Goal: Task Accomplishment & Management: Manage account settings

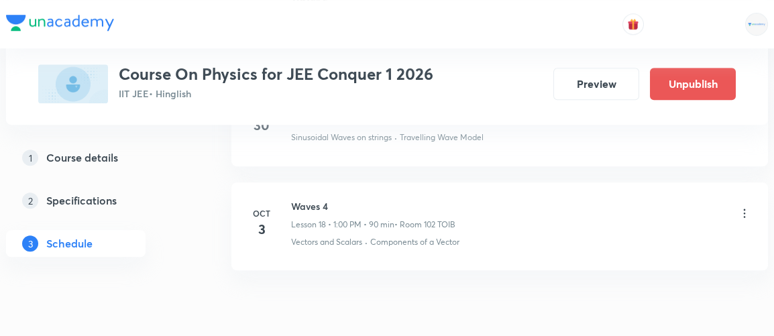
scroll to position [2551, 0]
drag, startPoint x: 292, startPoint y: 192, endPoint x: 356, endPoint y: 193, distance: 64.4
click at [356, 201] on h6 "Waves 4" at bounding box center [373, 208] width 164 height 14
copy h6 "Waves 4"
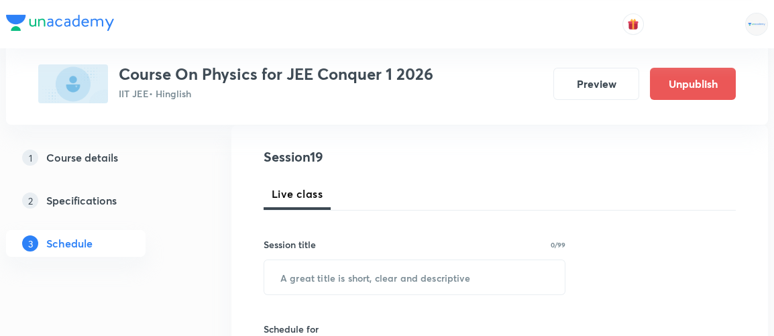
scroll to position [150, 0]
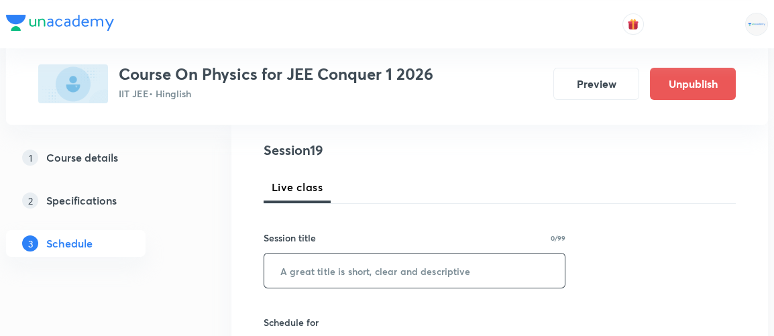
click at [347, 275] on input "text" at bounding box center [414, 271] width 301 height 34
paste input "Waves 4"
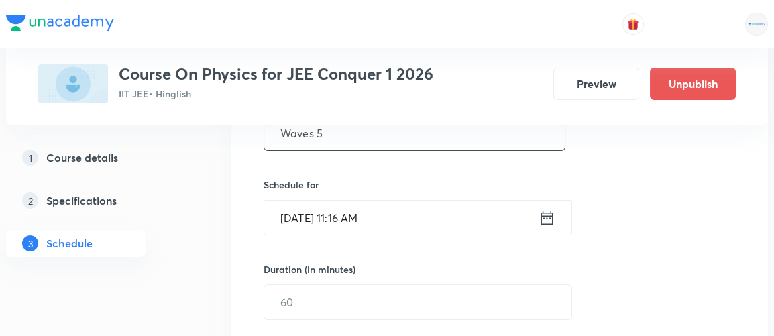
scroll to position [288, 0]
type input "Waves 5"
click at [548, 220] on icon at bounding box center [547, 217] width 17 height 19
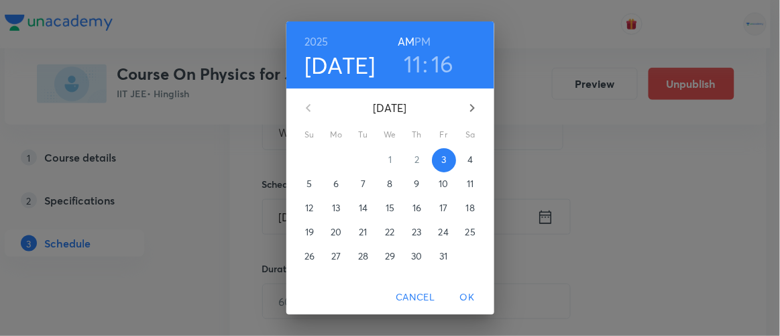
click at [468, 158] on p "4" at bounding box center [470, 159] width 5 height 13
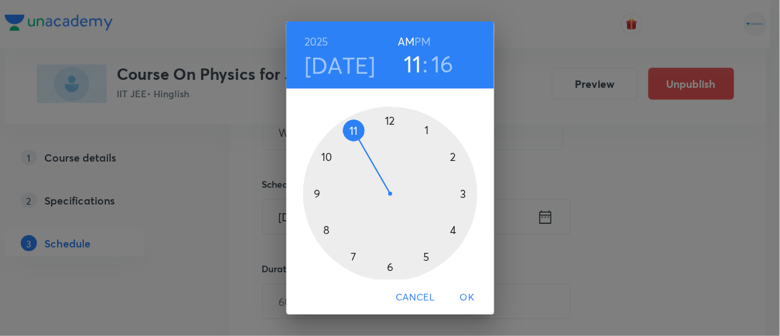
click at [417, 42] on h6 "PM" at bounding box center [423, 41] width 16 height 19
click at [423, 129] on div at bounding box center [390, 194] width 174 height 174
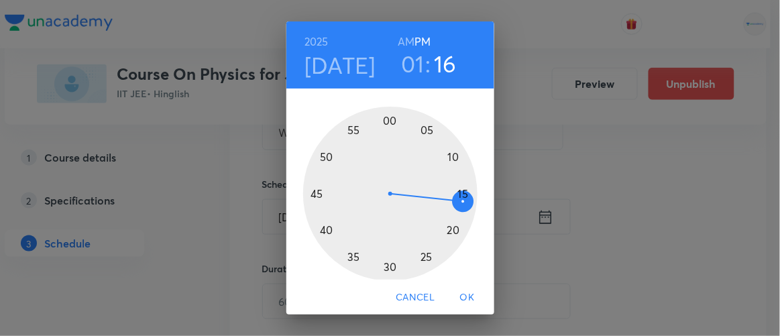
click at [385, 120] on div at bounding box center [390, 194] width 174 height 174
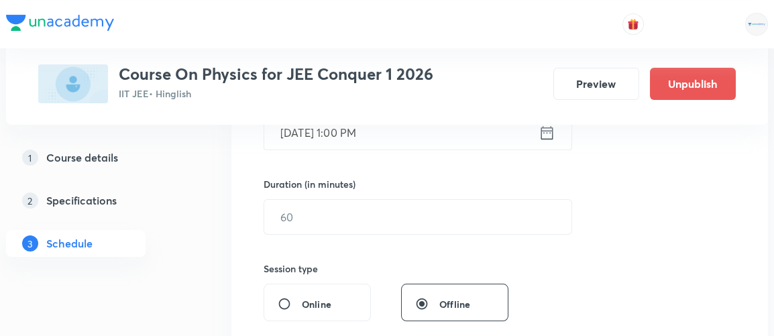
scroll to position [373, 0]
click at [311, 233] on div "Session 19 Live class Session title 7/99 Waves 5 ​ Schedule for Oct 4, 2025, 1:…" at bounding box center [500, 232] width 472 height 630
click at [303, 212] on input "text" at bounding box center [417, 216] width 307 height 34
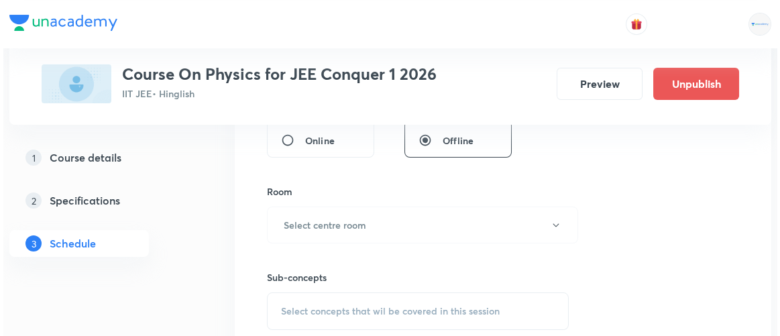
scroll to position [538, 0]
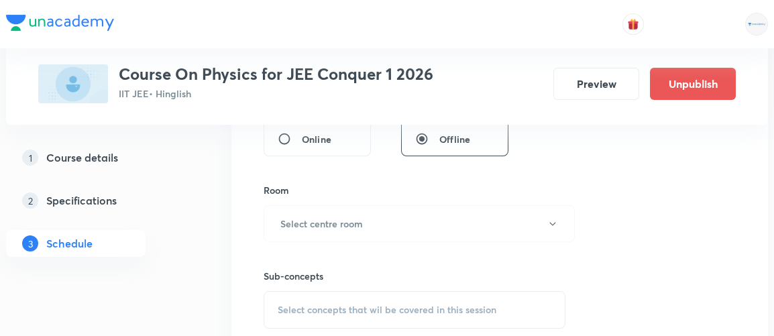
type input "90"
click at [303, 212] on button "Select centre room" at bounding box center [419, 223] width 311 height 37
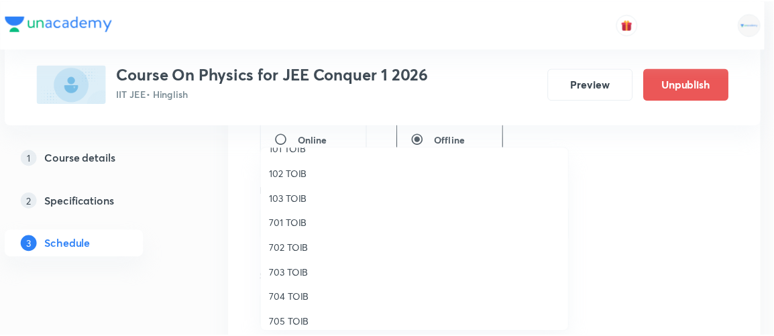
scroll to position [68, 0]
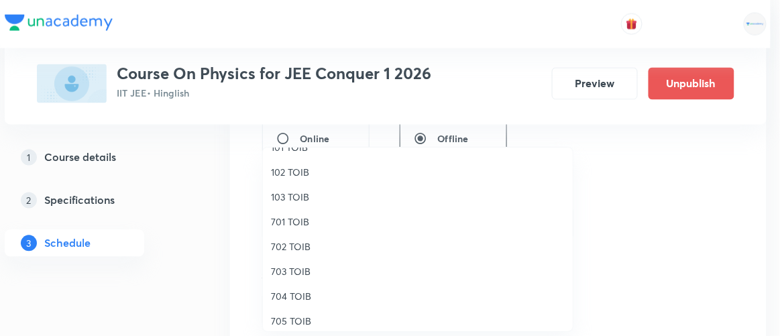
click at [290, 174] on span "102 TOIB" at bounding box center [418, 172] width 294 height 14
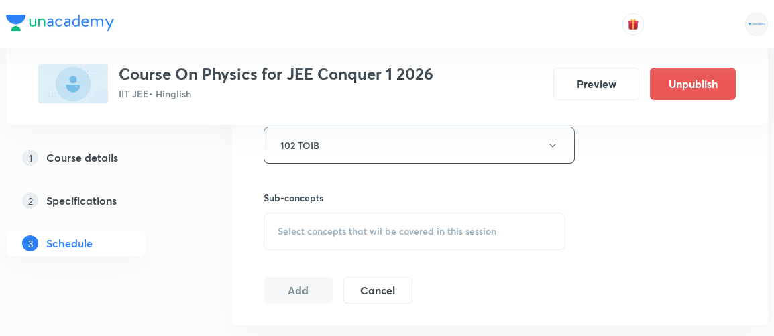
scroll to position [617, 0]
click at [339, 225] on span "Select concepts that wil be covered in this session" at bounding box center [387, 230] width 219 height 11
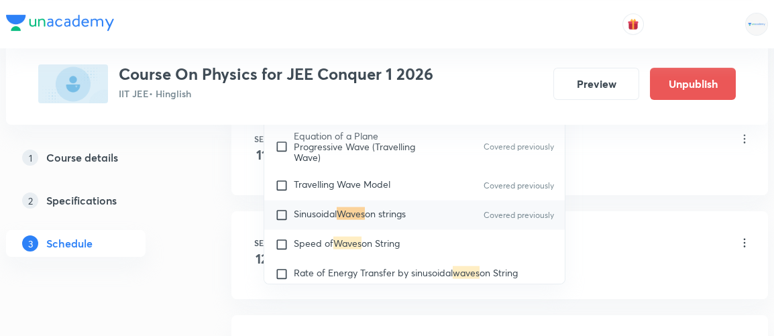
scroll to position [876, 0]
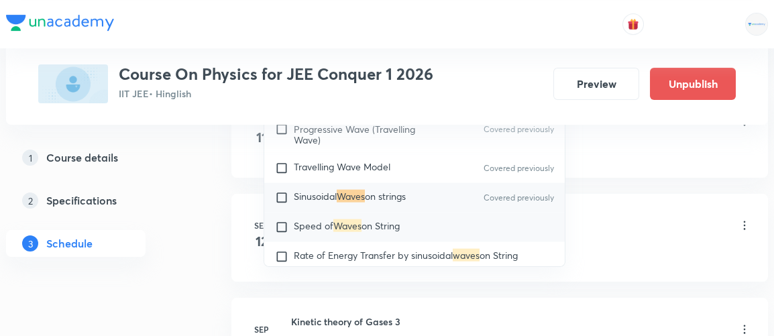
type input "waves"
click at [281, 234] on input "checkbox" at bounding box center [284, 227] width 19 height 13
checkbox input "true"
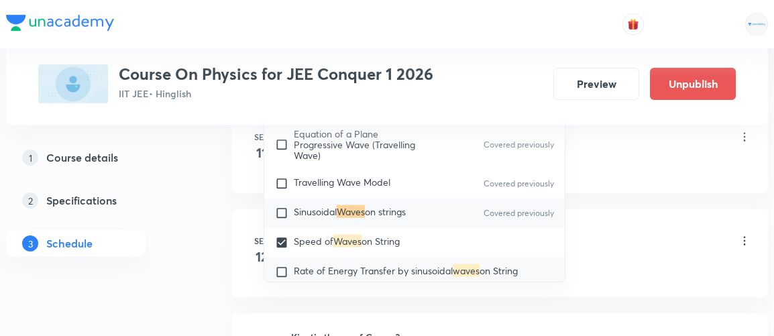
click at [280, 274] on input "checkbox" at bounding box center [284, 272] width 19 height 13
checkbox input "true"
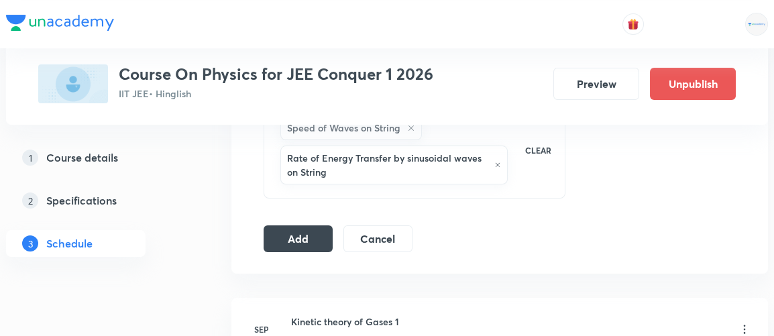
scroll to position [725, 0]
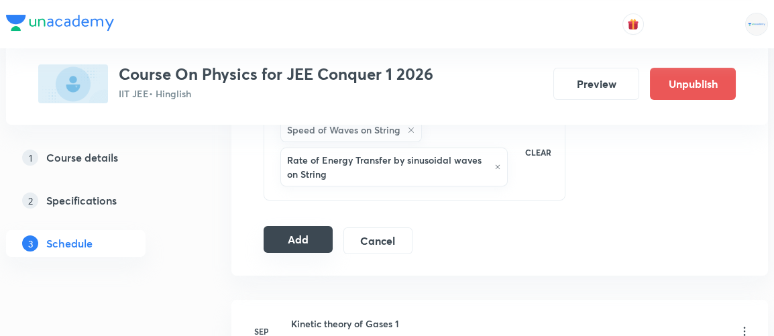
click at [301, 238] on button "Add" at bounding box center [298, 239] width 69 height 27
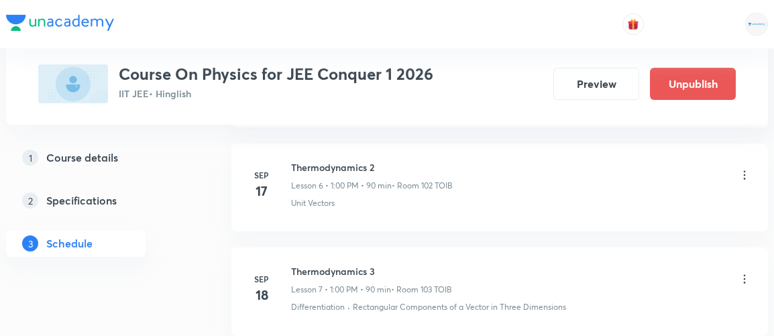
scroll to position [2090, 0]
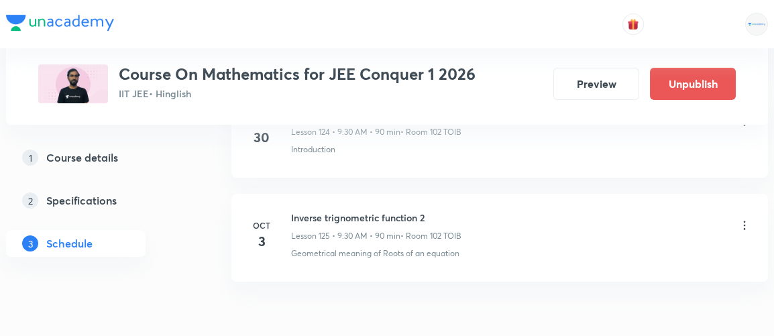
scroll to position [13701, 0]
drag, startPoint x: 291, startPoint y: 145, endPoint x: 438, endPoint y: 132, distance: 147.5
click at [438, 193] on li "Oct 3 Inverse trignometric function 2 Lesson 125 • 9:30 AM • 90 min • Room 102 …" at bounding box center [500, 237] width 537 height 88
copy h6 "Inverse trignometric function 2"
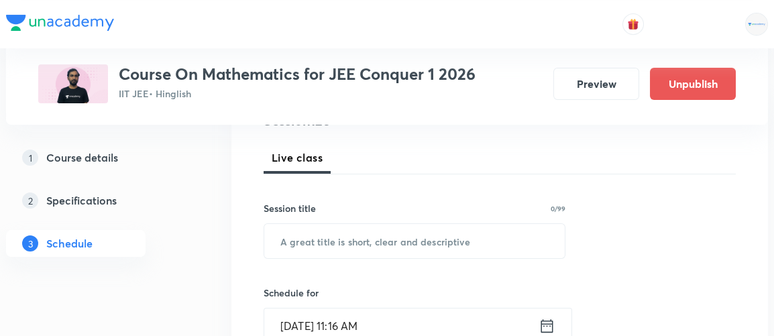
scroll to position [179, 0]
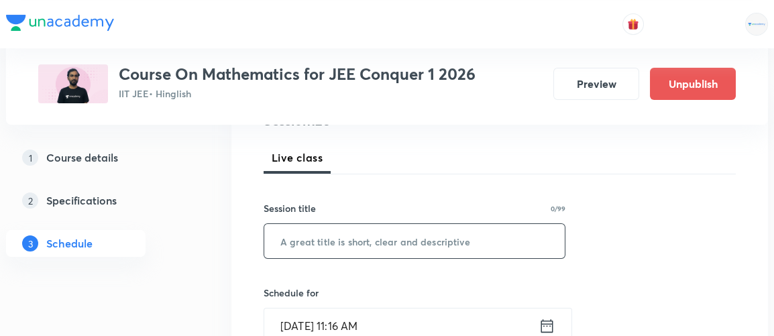
click at [317, 247] on input "text" at bounding box center [414, 241] width 301 height 34
paste input "Inverse trignometric function 2"
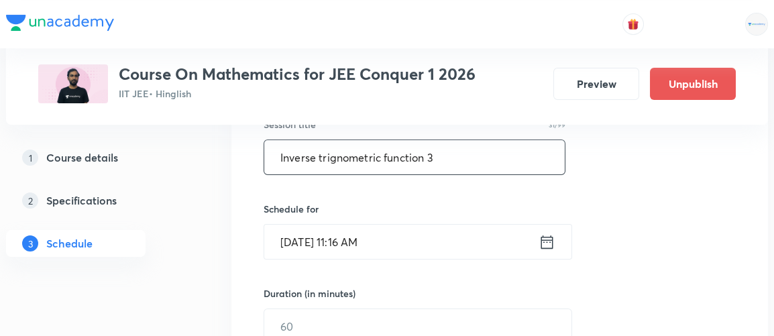
scroll to position [264, 0]
type input "Inverse trignometric function 3"
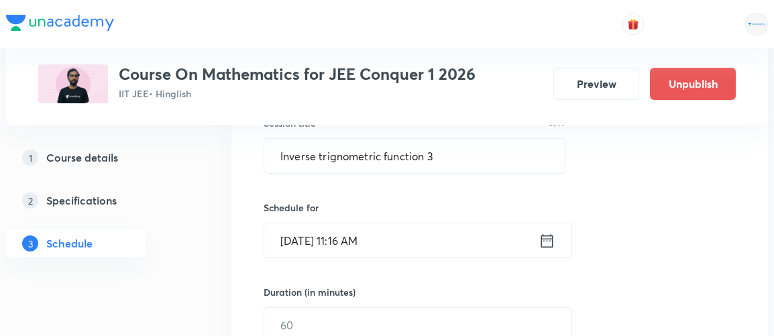
click at [548, 240] on icon at bounding box center [547, 241] width 17 height 19
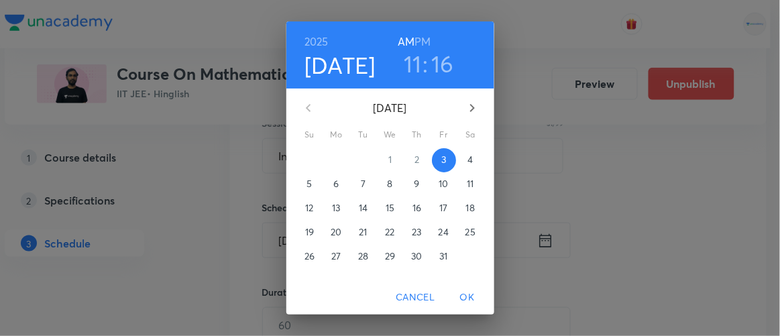
click at [468, 164] on p "4" at bounding box center [470, 159] width 5 height 13
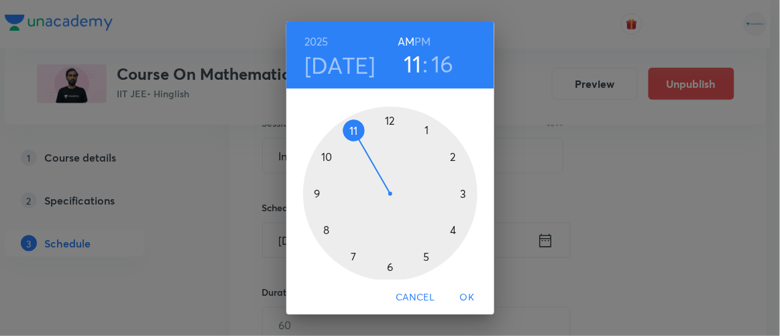
click at [310, 192] on div at bounding box center [390, 194] width 174 height 174
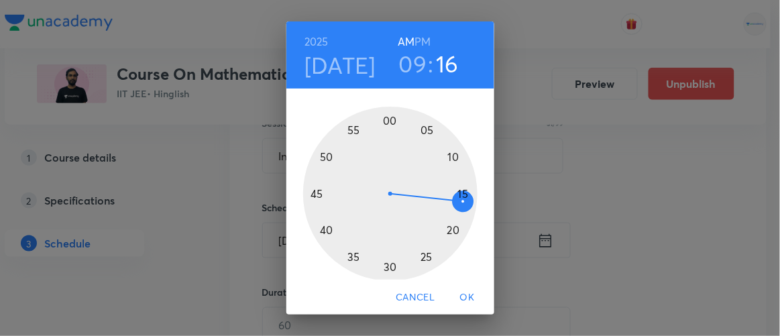
click at [385, 266] on div at bounding box center [390, 194] width 174 height 174
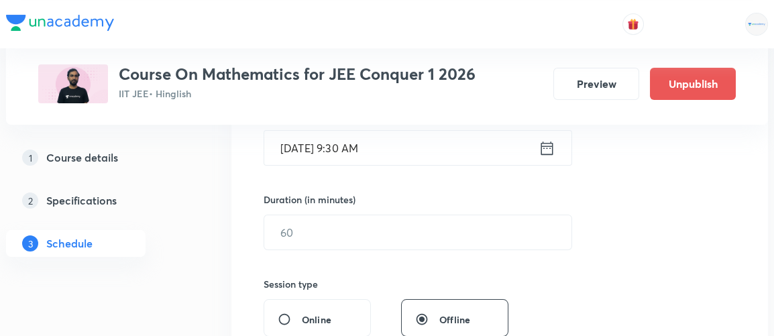
scroll to position [358, 0]
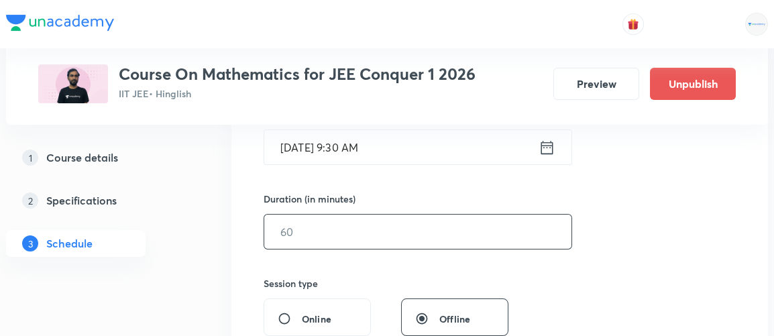
click at [293, 229] on input "text" at bounding box center [417, 232] width 307 height 34
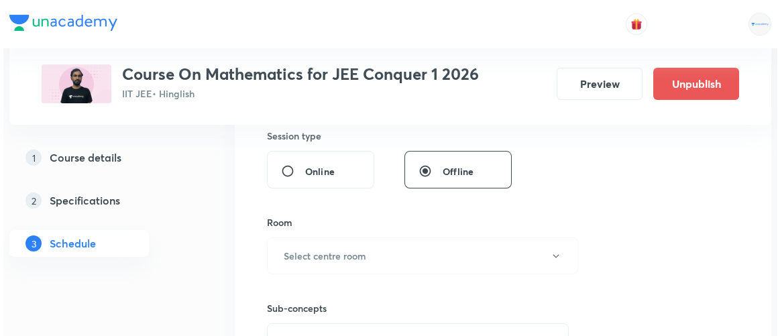
scroll to position [515, 0]
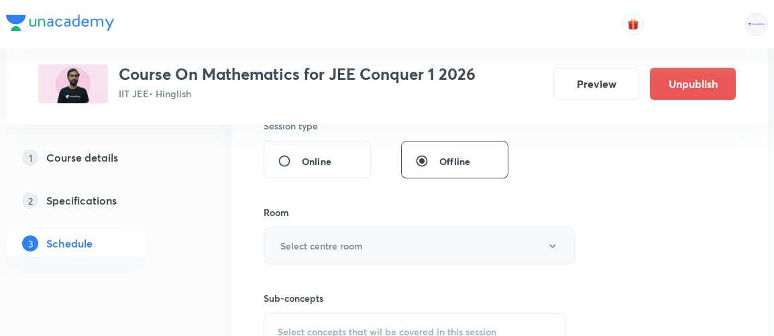
type input "90"
click at [291, 240] on h6 "Select centre room" at bounding box center [321, 246] width 83 height 14
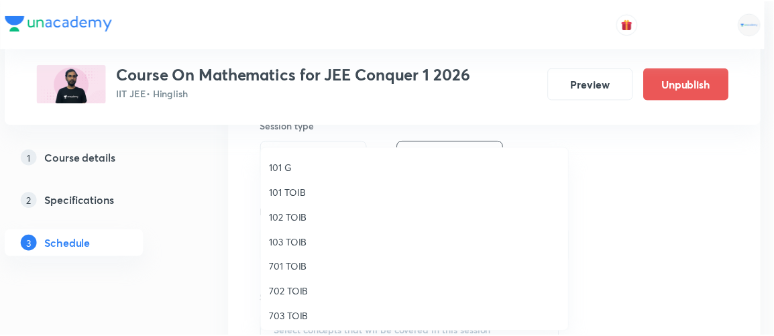
scroll to position [23, 0]
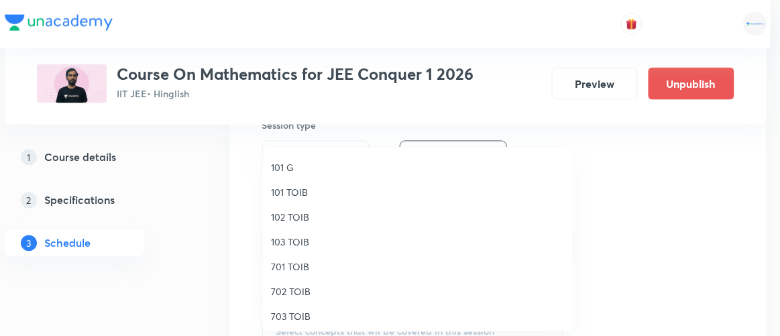
click at [291, 217] on span "102 TOIB" at bounding box center [418, 217] width 294 height 14
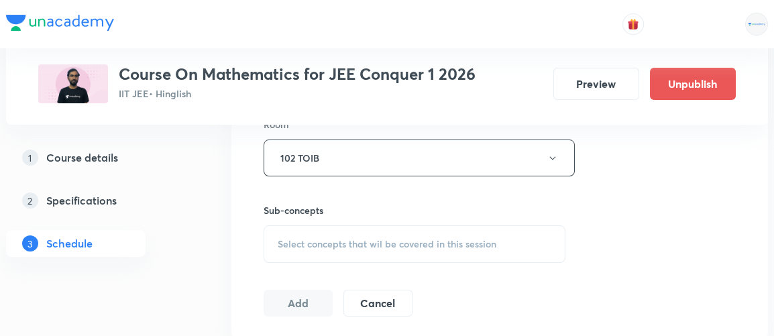
scroll to position [613, 0]
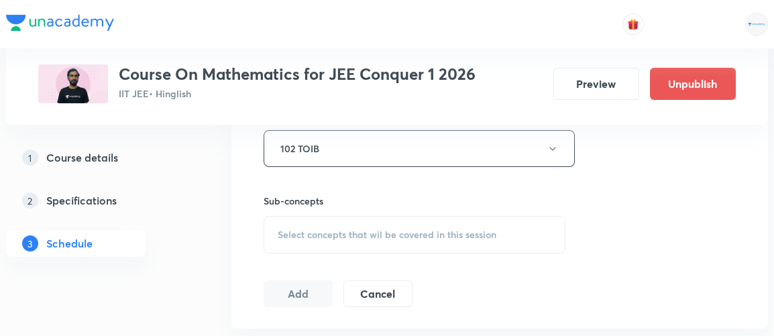
click at [355, 229] on span "Select concepts that wil be covered in this session" at bounding box center [387, 234] width 219 height 11
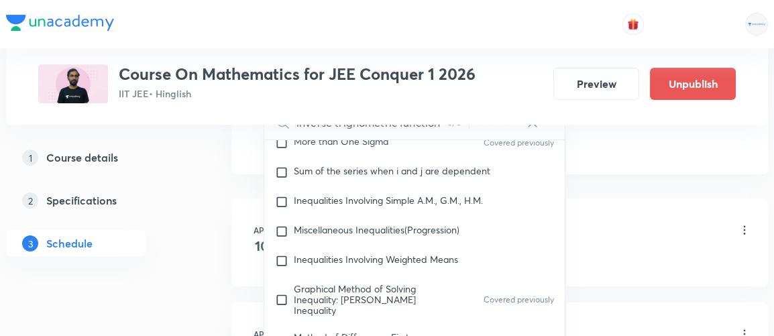
scroll to position [2061, 0]
type input "inverse trignometric function"
click at [280, 176] on input "checkbox" at bounding box center [284, 170] width 19 height 13
checkbox input "true"
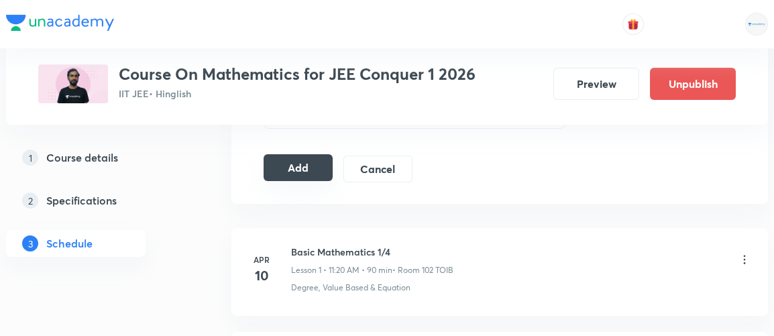
click at [292, 154] on button "Add" at bounding box center [298, 167] width 69 height 27
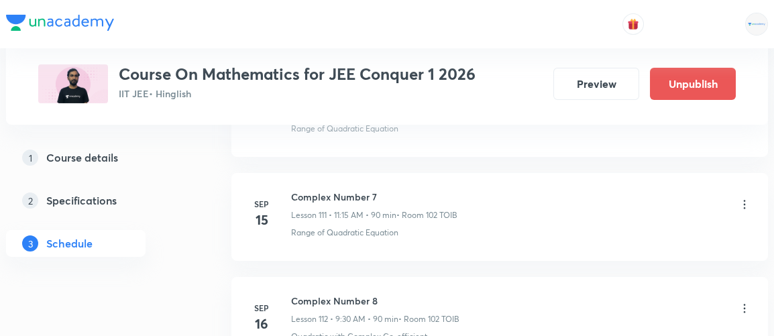
scroll to position [13191, 0]
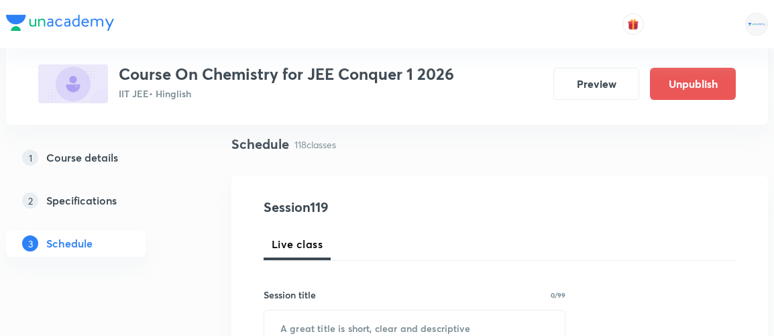
scroll to position [164, 0]
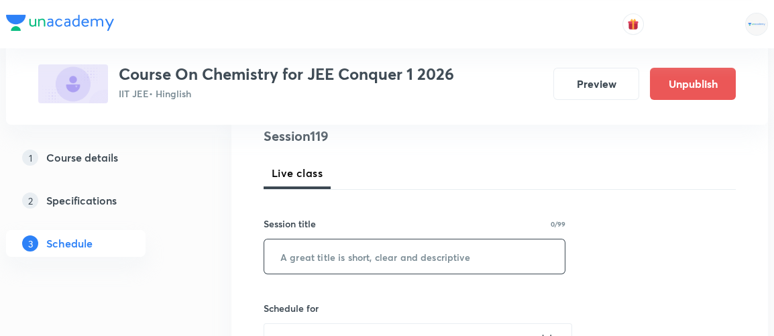
click at [328, 255] on input "text" at bounding box center [414, 257] width 301 height 34
type input "Hydrocarbon 1"
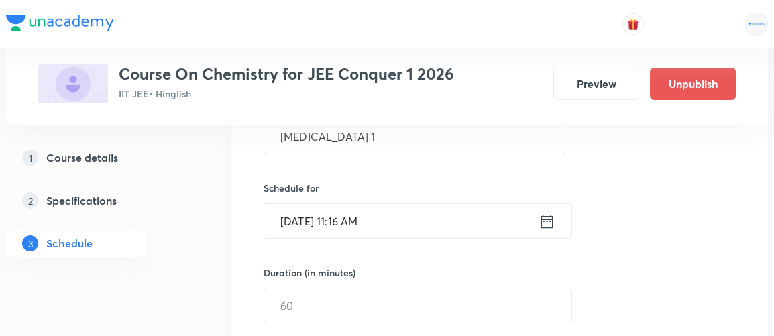
scroll to position [284, 0]
click at [544, 219] on icon at bounding box center [547, 221] width 17 height 19
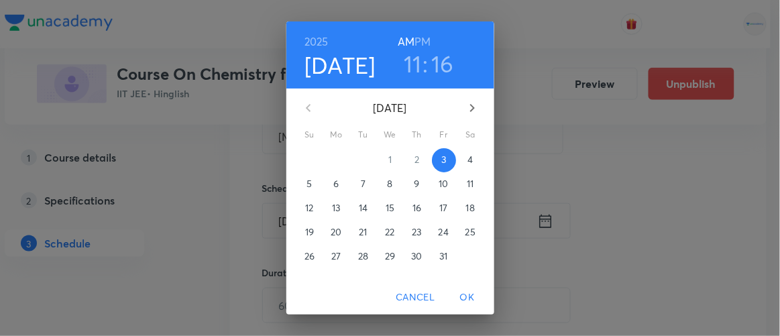
click at [468, 162] on p "4" at bounding box center [470, 159] width 5 height 13
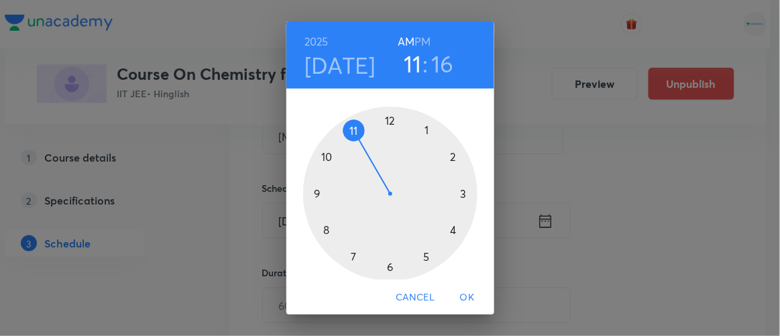
click at [420, 40] on h6 "PM" at bounding box center [423, 41] width 16 height 19
click at [438, 59] on h3 "16" at bounding box center [442, 64] width 23 height 28
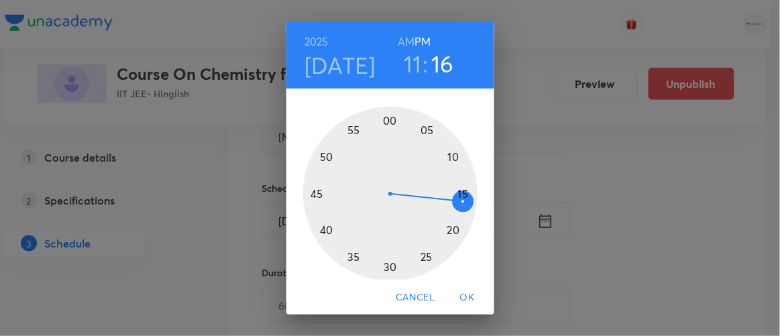
click at [457, 190] on div at bounding box center [390, 194] width 174 height 174
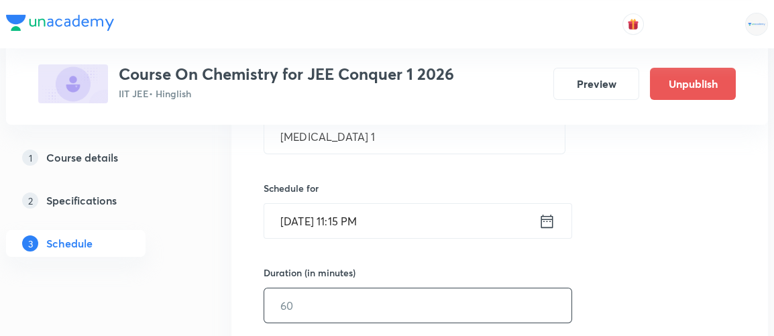
click at [312, 295] on input "text" at bounding box center [417, 306] width 307 height 34
type input "90"
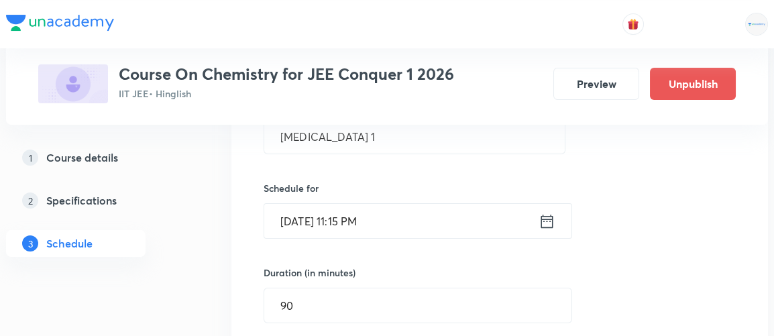
click at [664, 254] on div "Session 119 Live class Session title 13/99 Hydrocarbon 1 ​ Schedule for Oct 4, …" at bounding box center [500, 321] width 472 height 630
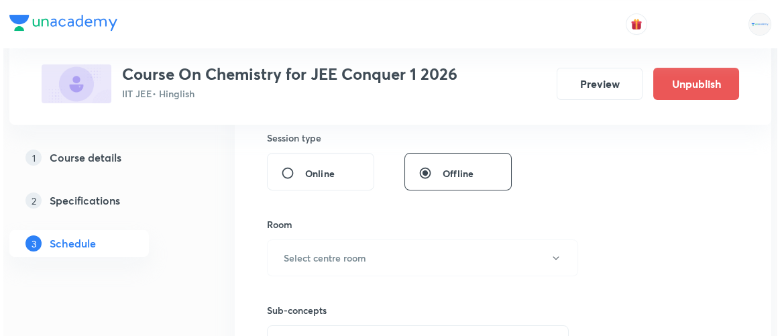
scroll to position [505, 0]
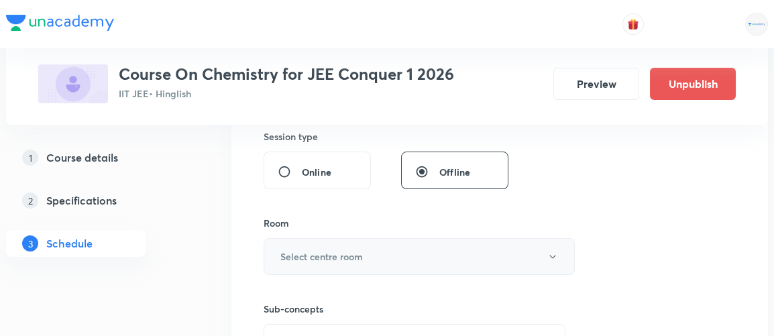
click at [324, 250] on h6 "Select centre room" at bounding box center [321, 257] width 83 height 14
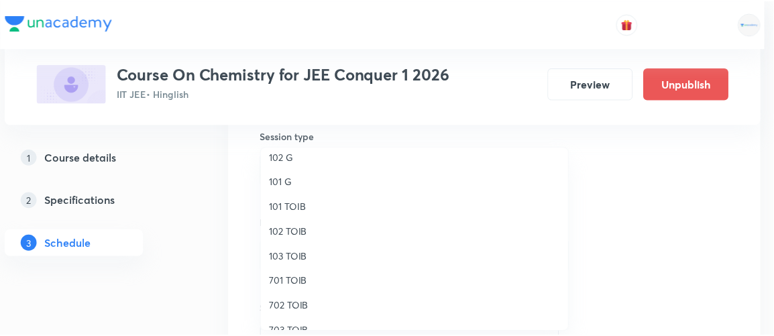
scroll to position [9, 0]
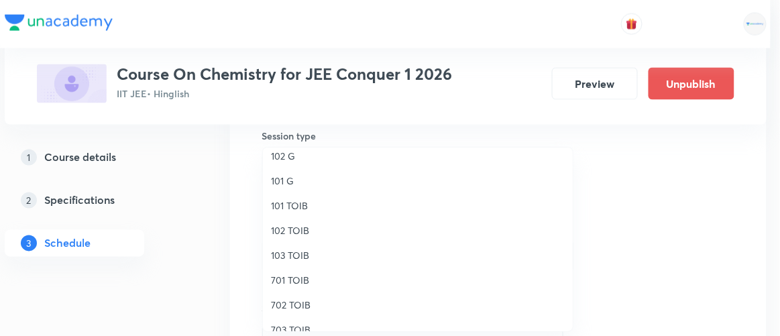
click at [291, 227] on span "102 TOIB" at bounding box center [418, 230] width 294 height 14
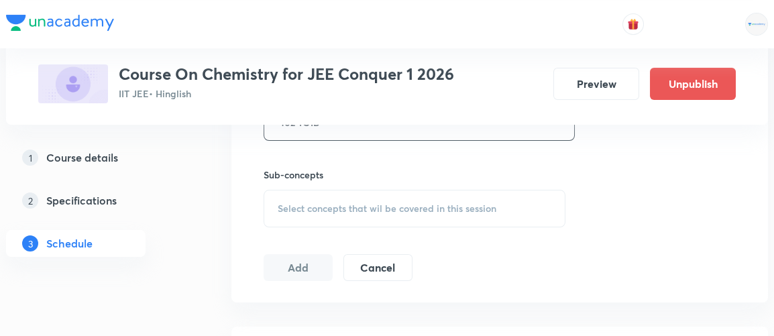
scroll to position [639, 0]
click at [366, 203] on span "Select concepts that wil be covered in this session" at bounding box center [387, 208] width 219 height 11
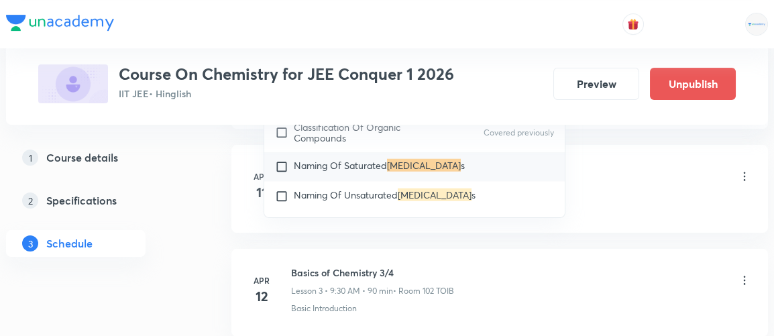
scroll to position [925, 0]
type input "hydrocarbon"
click at [284, 160] on input "checkbox" at bounding box center [284, 166] width 19 height 13
checkbox input "true"
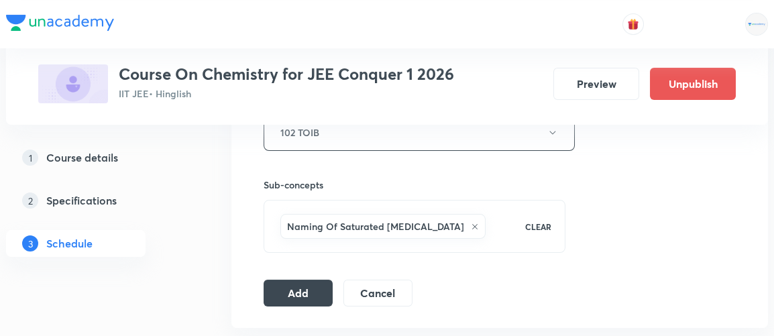
scroll to position [628, 0]
click at [279, 291] on button "Add" at bounding box center [298, 292] width 69 height 27
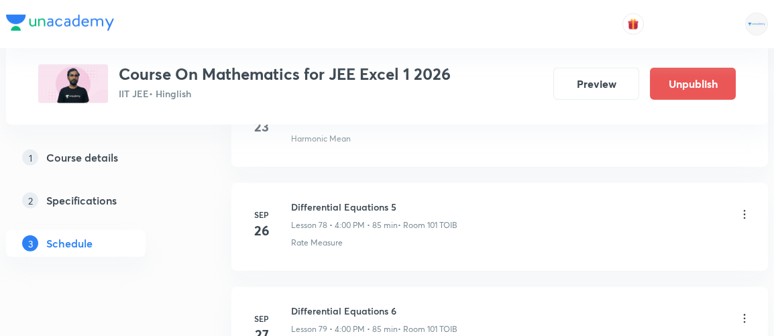
scroll to position [9241, 0]
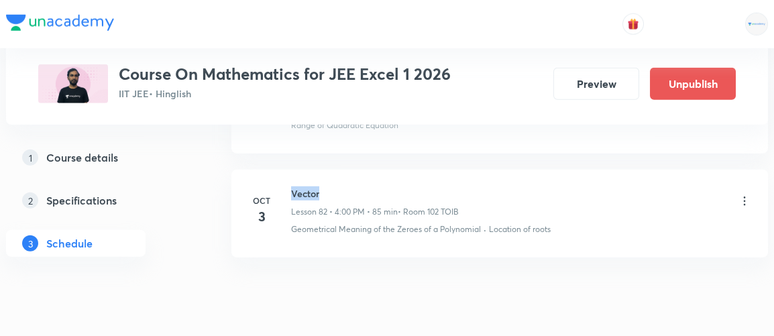
drag, startPoint x: 293, startPoint y: 145, endPoint x: 324, endPoint y: 142, distance: 31.7
click at [324, 187] on h6 "Vector" at bounding box center [375, 194] width 168 height 14
copy h6 "Vector"
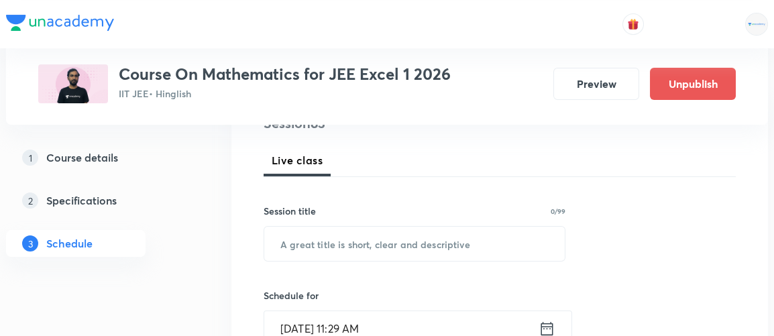
scroll to position [187, 0]
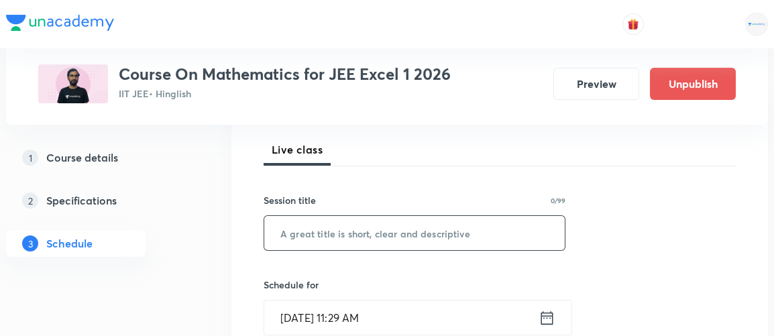
click at [370, 236] on input "text" at bounding box center [414, 233] width 301 height 34
paste input "Vector"
click at [370, 236] on input "Vector" at bounding box center [414, 233] width 301 height 34
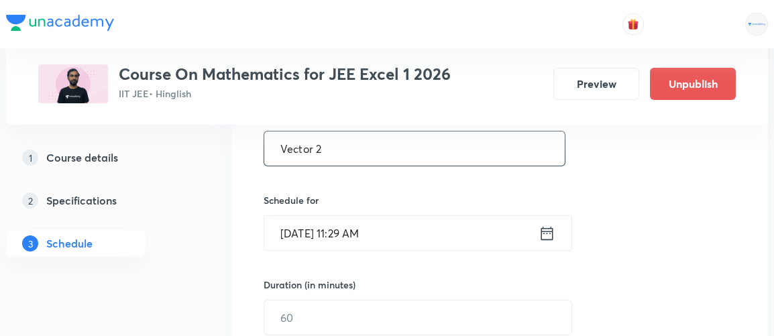
scroll to position [273, 0]
type input "Vector 2"
click at [549, 232] on icon at bounding box center [547, 232] width 17 height 19
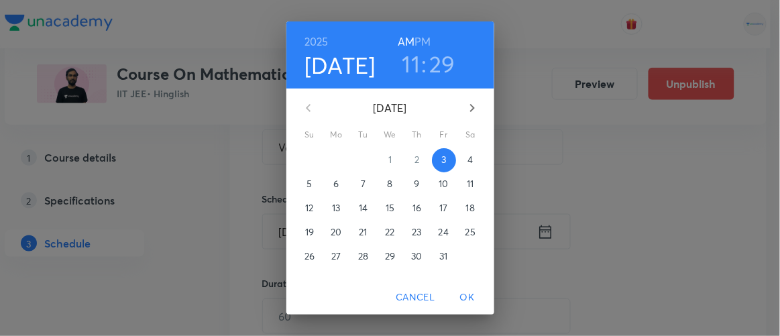
click at [468, 164] on p "4" at bounding box center [470, 159] width 5 height 13
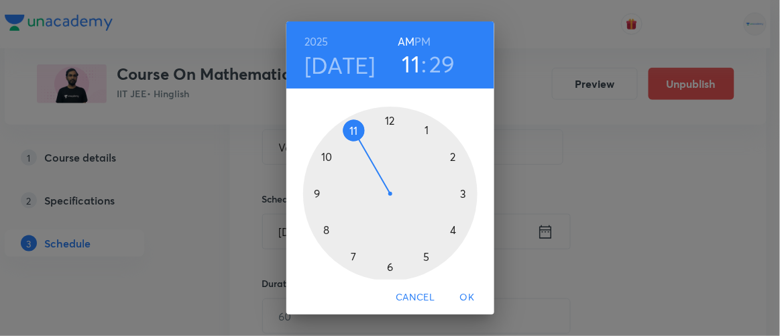
click at [420, 38] on h6 "PM" at bounding box center [423, 41] width 16 height 19
click at [447, 228] on div at bounding box center [390, 194] width 174 height 174
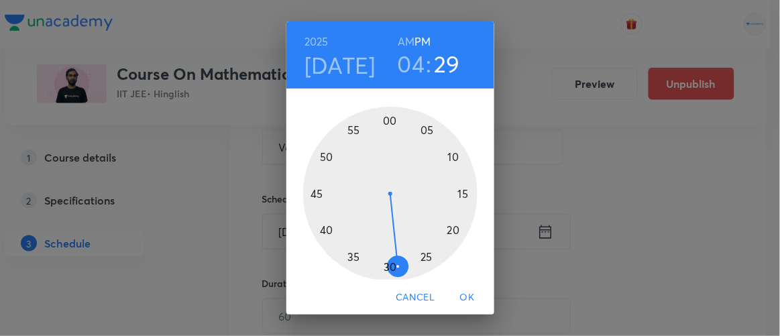
click at [385, 119] on div at bounding box center [390, 194] width 174 height 174
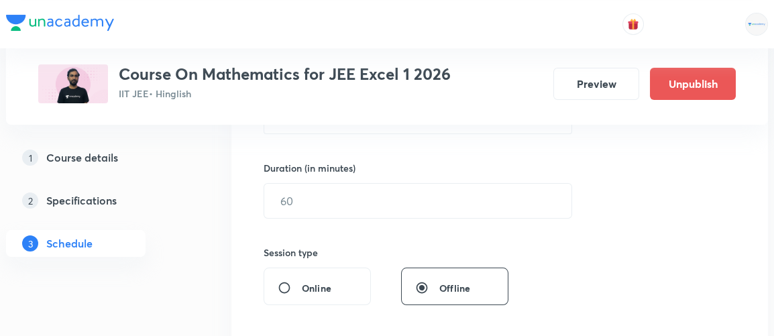
scroll to position [390, 0]
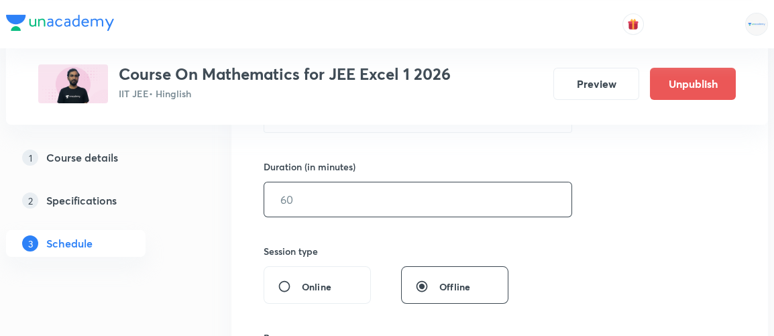
click at [303, 194] on input "text" at bounding box center [417, 200] width 307 height 34
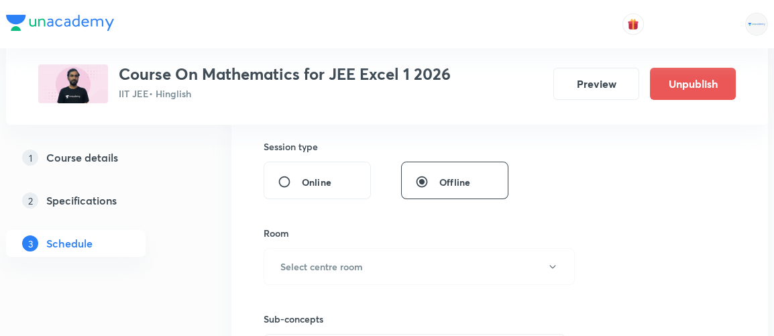
scroll to position [503, 0]
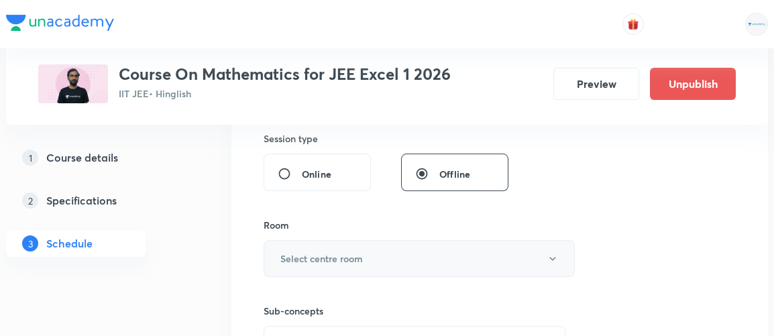
type input "85"
click at [317, 252] on h6 "Select centre room" at bounding box center [321, 259] width 83 height 14
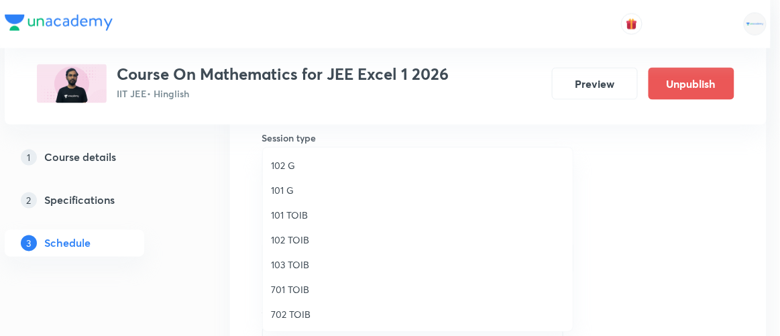
click at [295, 221] on span "101 TOIB" at bounding box center [418, 215] width 294 height 14
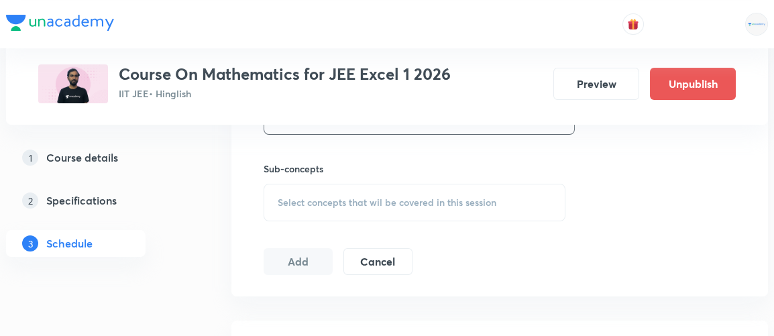
scroll to position [645, 0]
click at [379, 199] on span "Select concepts that wil be covered in this session" at bounding box center [387, 202] width 219 height 11
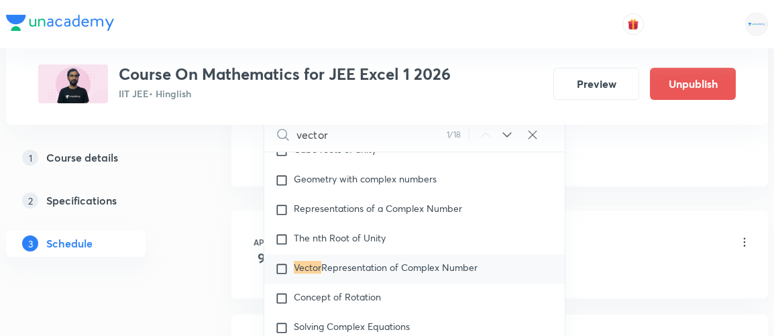
scroll to position [1149, 0]
type input "vector"
click at [284, 262] on input "checkbox" at bounding box center [284, 267] width 19 height 13
checkbox input "true"
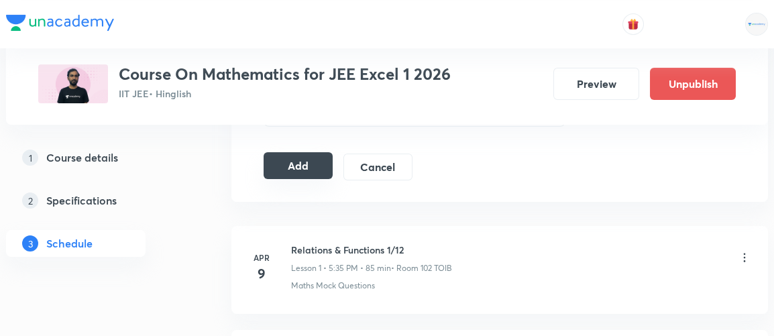
click at [293, 164] on button "Add" at bounding box center [298, 165] width 69 height 27
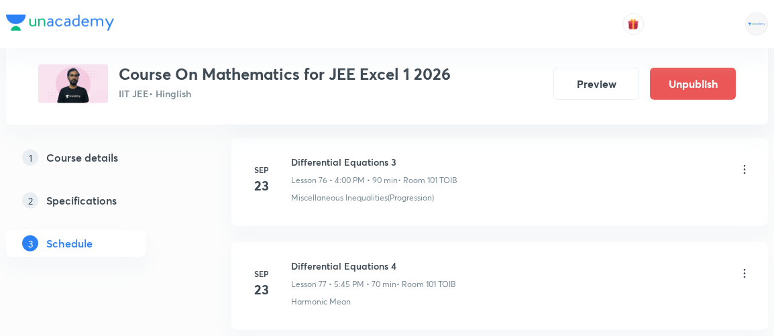
scroll to position [8730, 0]
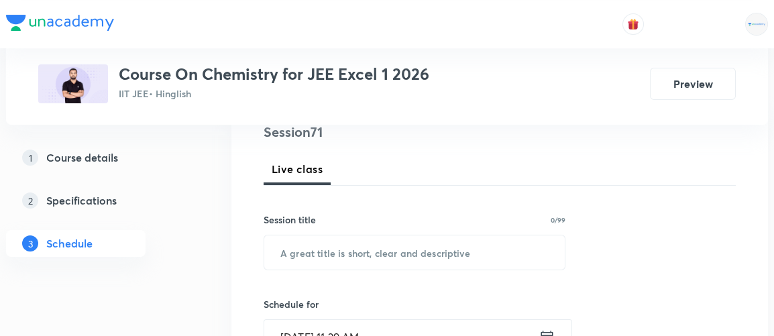
scroll to position [169, 0]
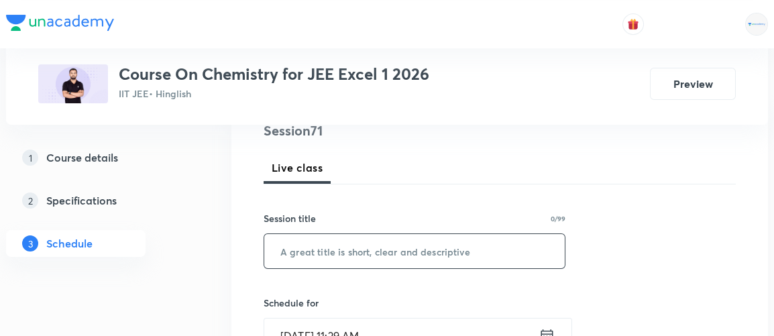
click at [317, 253] on input "text" at bounding box center [414, 251] width 301 height 34
type input "C"
paste input "Carboxilic Acid"
type input "Carboxilic Acid"
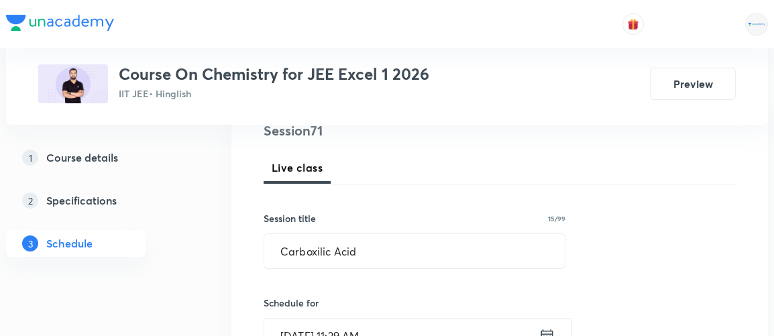
click at [445, 181] on div "Live class" at bounding box center [500, 168] width 472 height 32
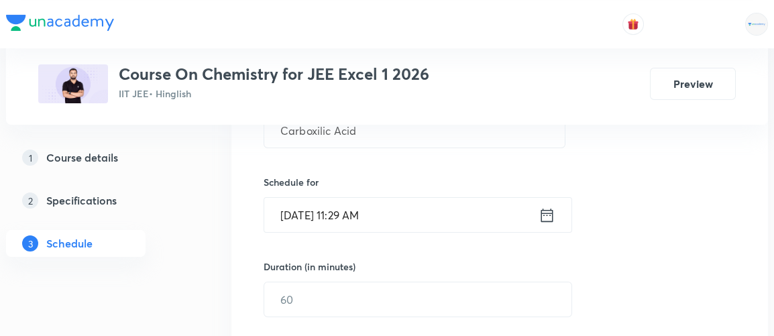
scroll to position [291, 0]
click at [547, 212] on icon at bounding box center [548, 213] width 12 height 13
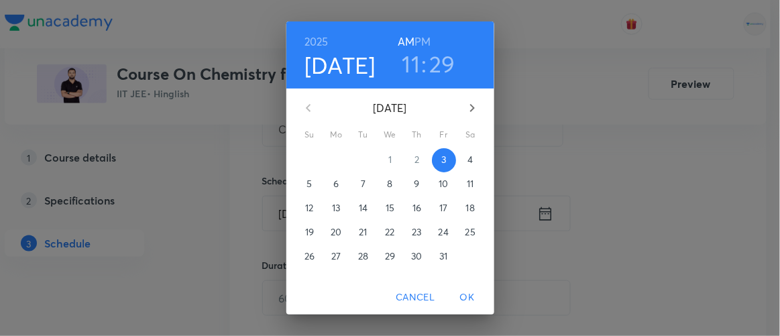
click at [469, 162] on span "4" at bounding box center [471, 159] width 24 height 13
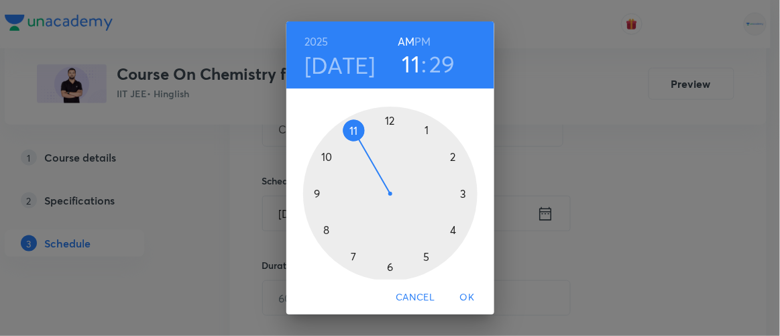
click at [417, 40] on h6 "PM" at bounding box center [423, 41] width 16 height 19
click at [422, 256] on div at bounding box center [390, 194] width 174 height 174
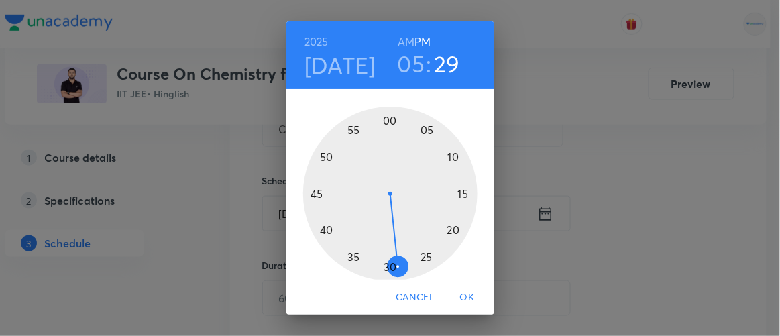
click at [348, 256] on div at bounding box center [390, 194] width 174 height 174
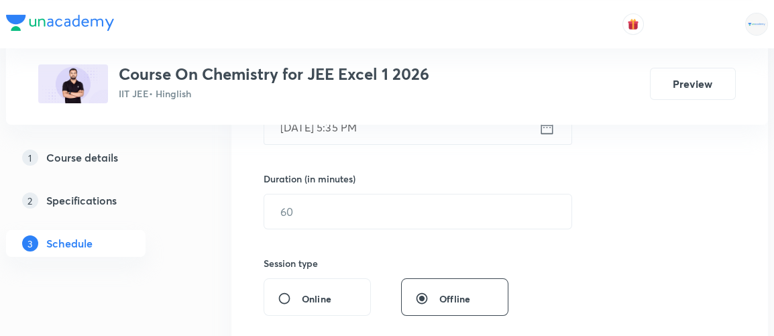
scroll to position [378, 0]
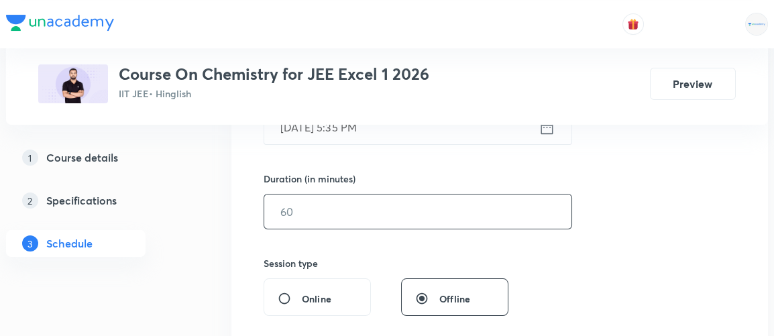
click at [306, 214] on input "text" at bounding box center [417, 212] width 307 height 34
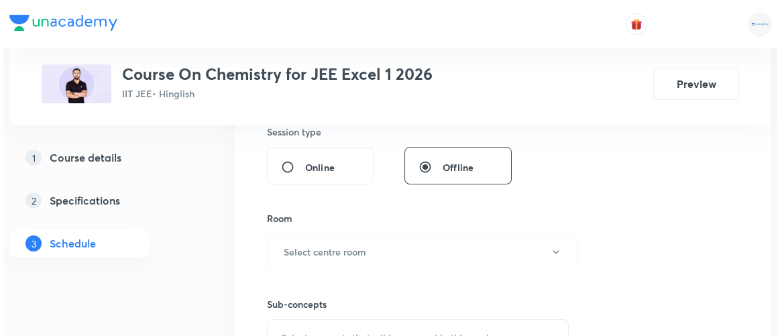
scroll to position [517, 0]
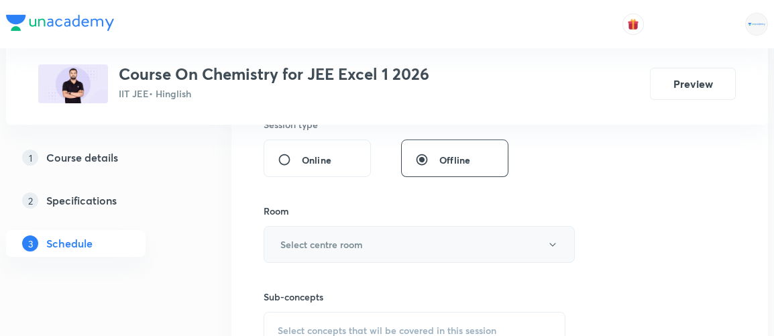
type input "90"
click at [299, 245] on h6 "Select centre room" at bounding box center [321, 245] width 83 height 14
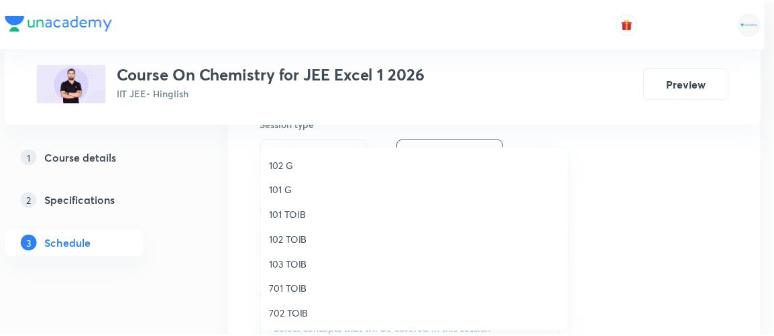
scroll to position [41, 0]
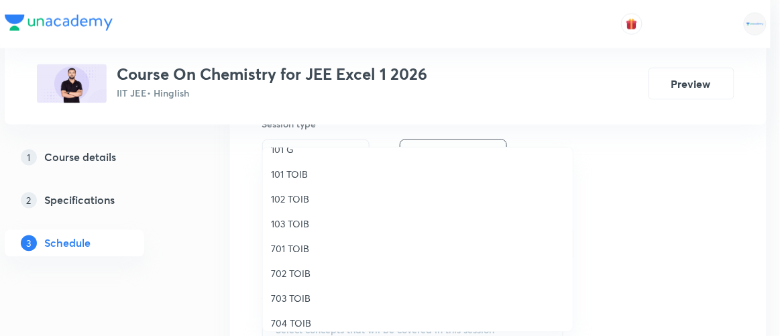
click at [283, 174] on span "101 TOIB" at bounding box center [418, 174] width 294 height 14
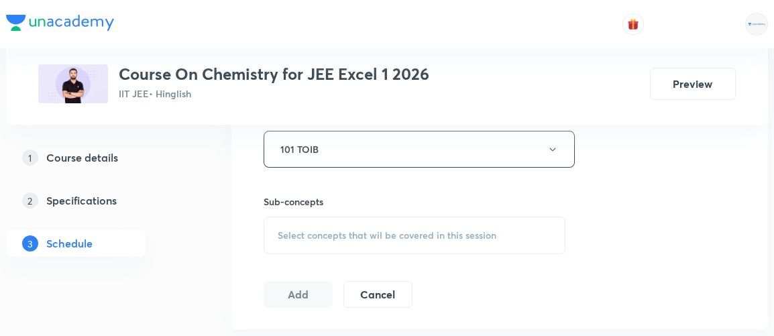
scroll to position [613, 0]
click at [382, 234] on span "Select concepts that wil be covered in this session" at bounding box center [387, 234] width 219 height 11
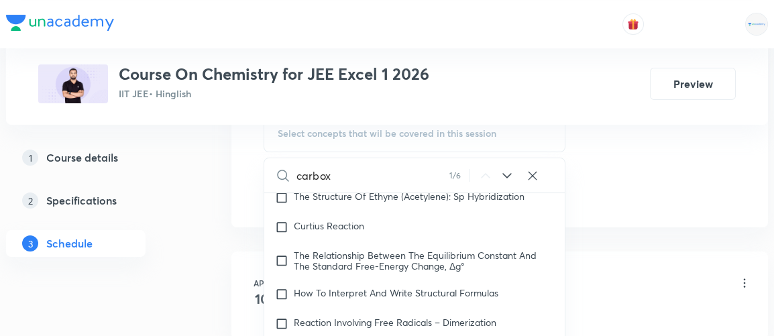
scroll to position [23472, 0]
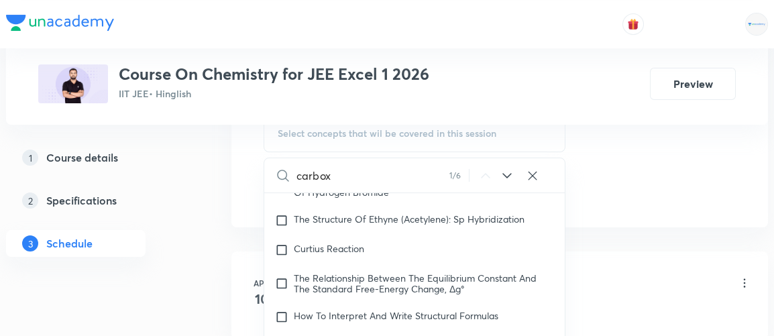
type input "carbox"
click at [507, 174] on icon at bounding box center [507, 176] width 16 height 16
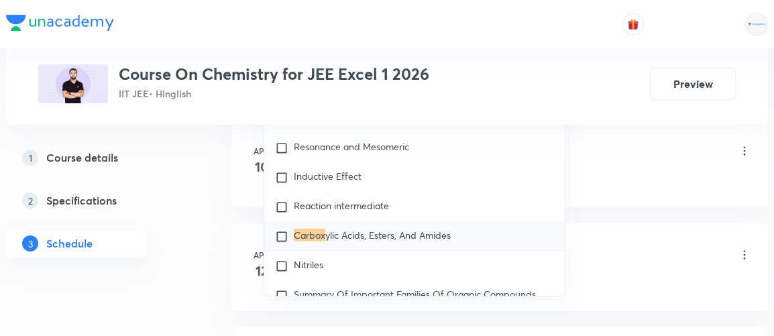
scroll to position [852, 0]
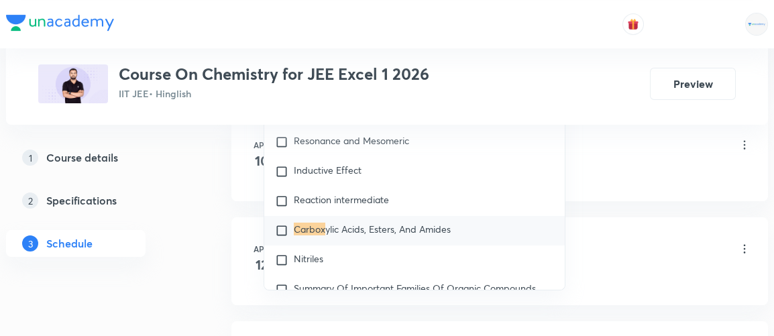
click at [283, 227] on input "checkbox" at bounding box center [284, 230] width 19 height 13
checkbox input "true"
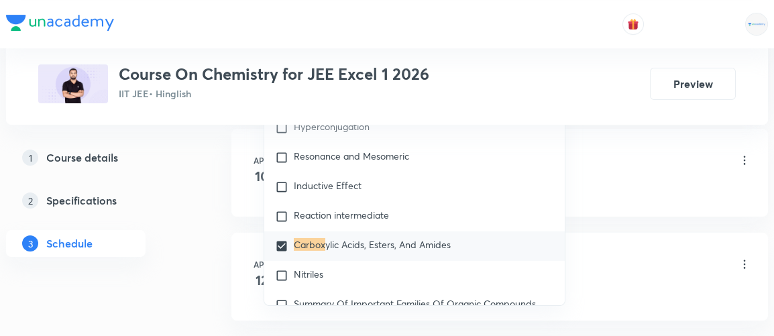
click at [184, 230] on div "1 Course details 2 Specifications 3 Schedule" at bounding box center [97, 208] width 183 height 129
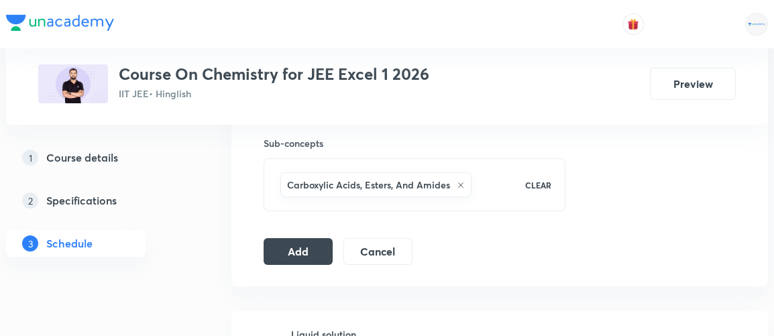
scroll to position [670, 0]
click at [298, 249] on button "Add" at bounding box center [298, 250] width 69 height 27
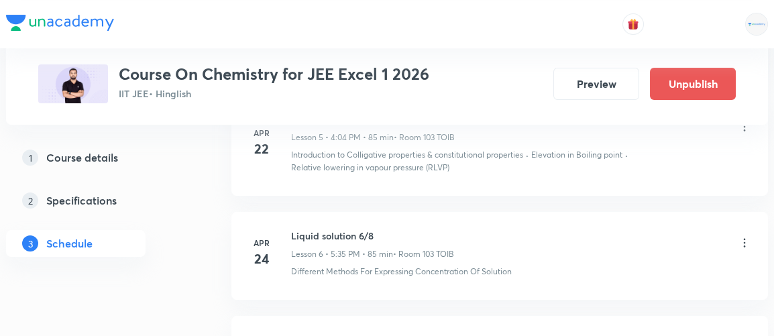
scroll to position [7491, 0]
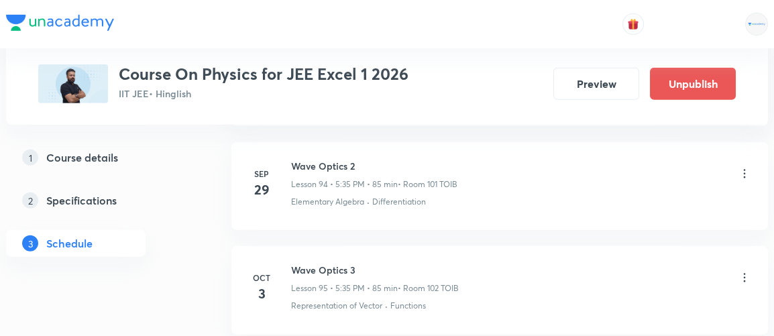
scroll to position [10517, 0]
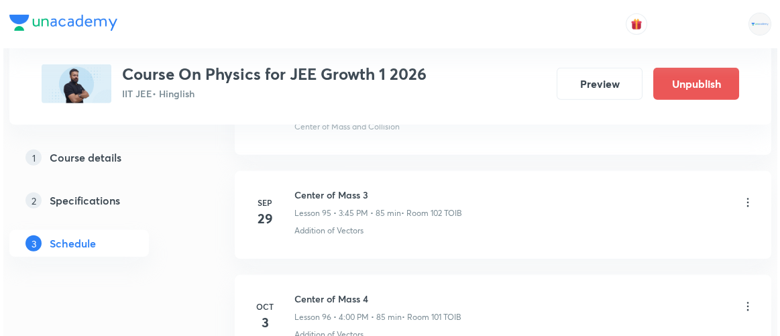
scroll to position [10600, 0]
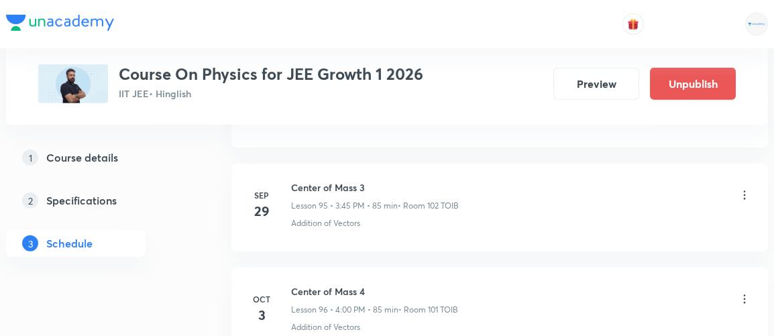
click at [744, 293] on icon at bounding box center [744, 299] width 13 height 13
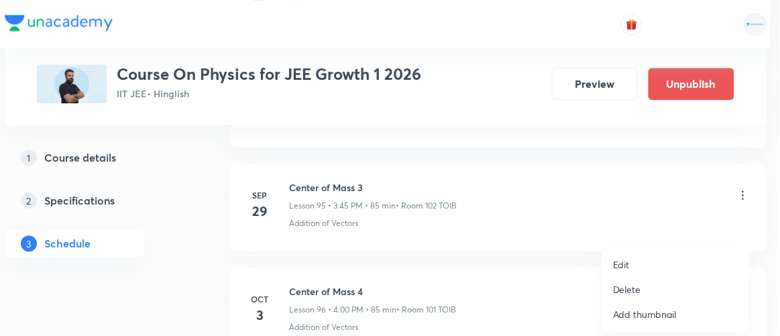
click at [623, 262] on p "Edit" at bounding box center [621, 265] width 17 height 14
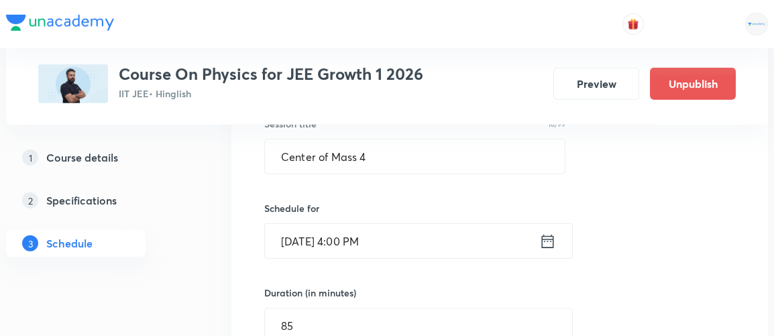
scroll to position [10162, 0]
click at [553, 236] on icon at bounding box center [548, 242] width 12 height 13
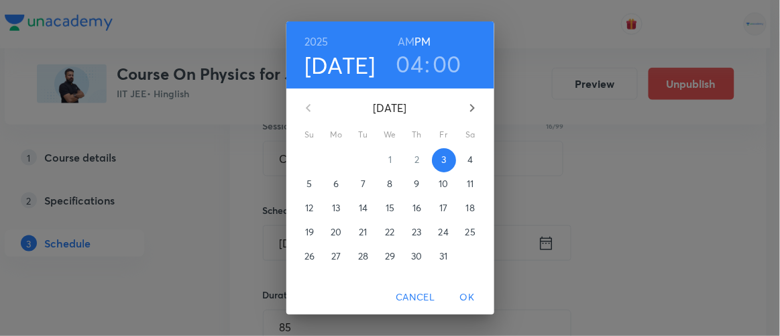
click at [410, 63] on h3 "04" at bounding box center [411, 64] width 28 height 28
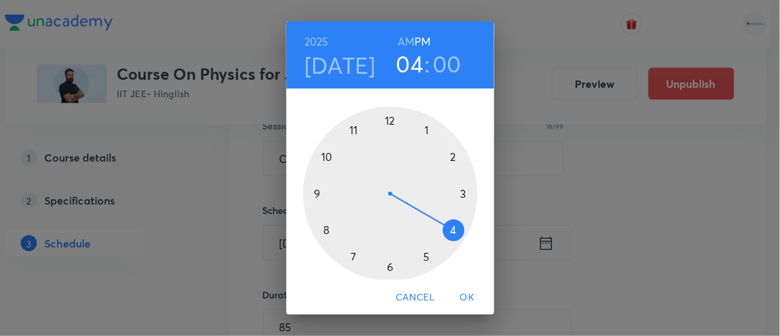
click at [459, 193] on div at bounding box center [390, 194] width 174 height 174
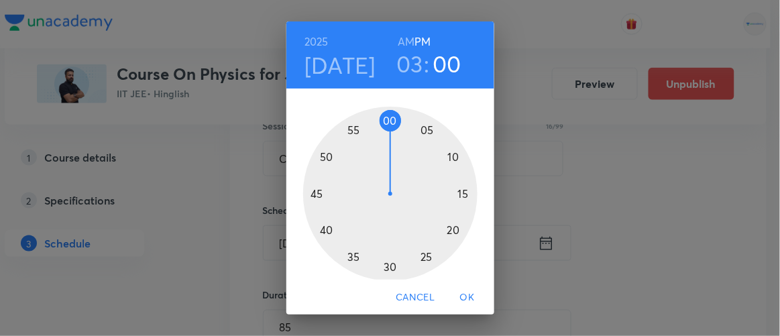
click at [423, 132] on div at bounding box center [390, 194] width 174 height 174
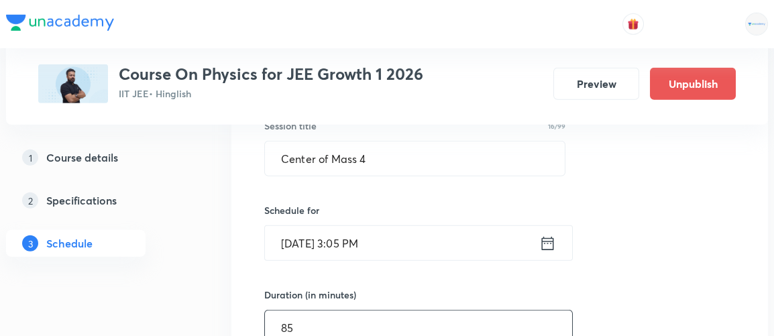
click at [346, 311] on input "85" at bounding box center [418, 328] width 307 height 34
type input "8"
type input "135"
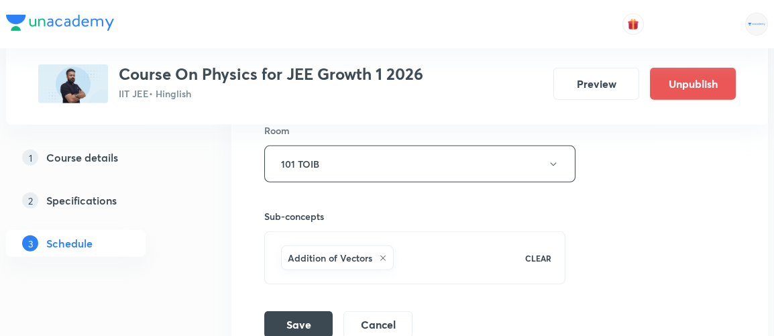
scroll to position [10502, 0]
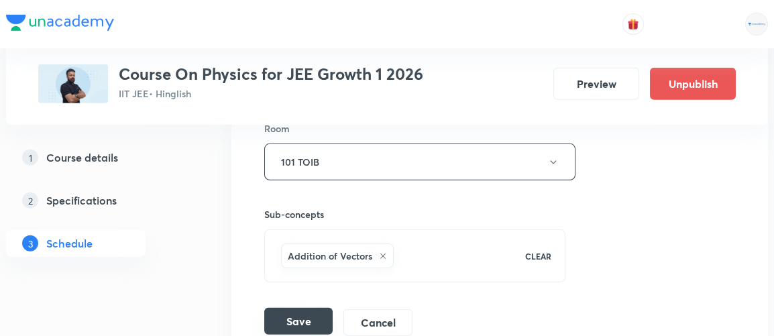
click at [286, 308] on button "Save" at bounding box center [298, 321] width 68 height 27
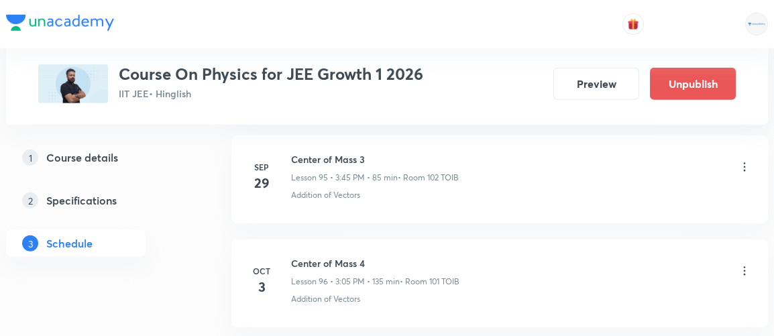
scroll to position [10013, 0]
click at [743, 264] on icon at bounding box center [744, 270] width 13 height 13
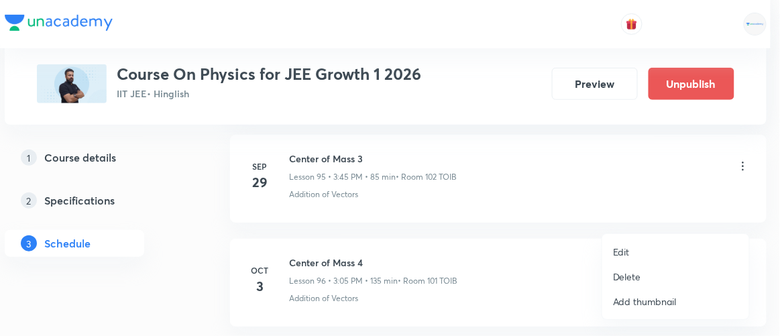
click at [619, 249] on p "Edit" at bounding box center [621, 252] width 17 height 14
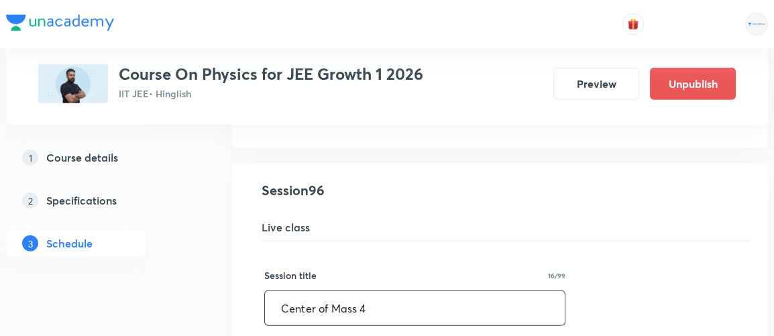
click at [375, 291] on input "Center of Mass 4" at bounding box center [415, 308] width 300 height 34
paste input "Momentum & Collision"
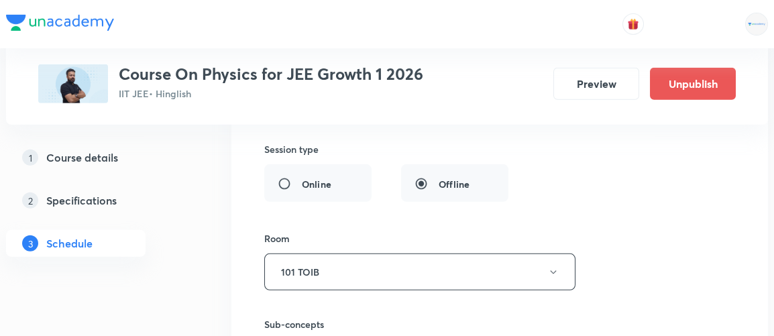
scroll to position [10589, 0]
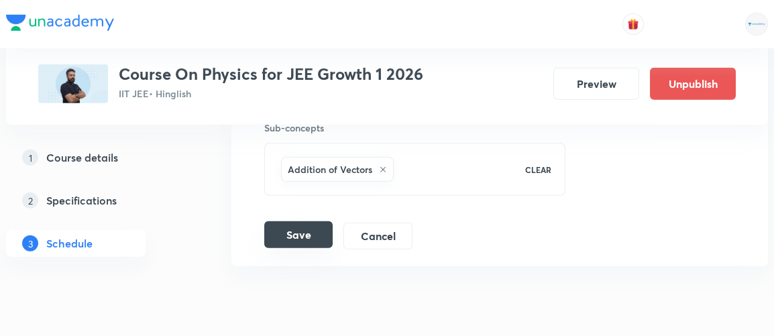
type input "Center of Mass & Momentum & Collision"
click at [287, 221] on button "Save" at bounding box center [298, 234] width 68 height 27
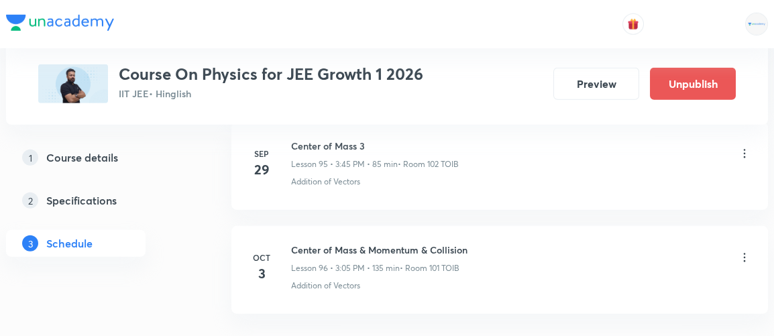
scroll to position [10026, 0]
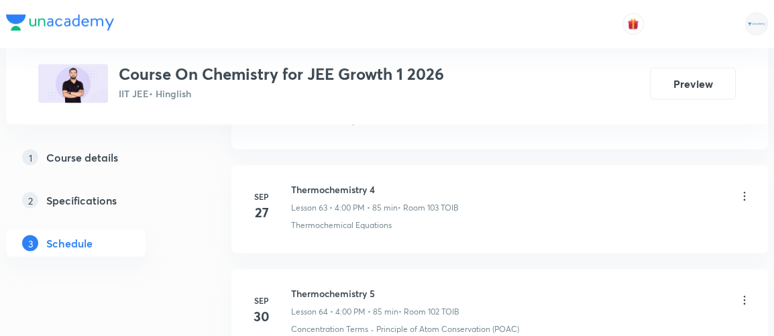
scroll to position [7258, 0]
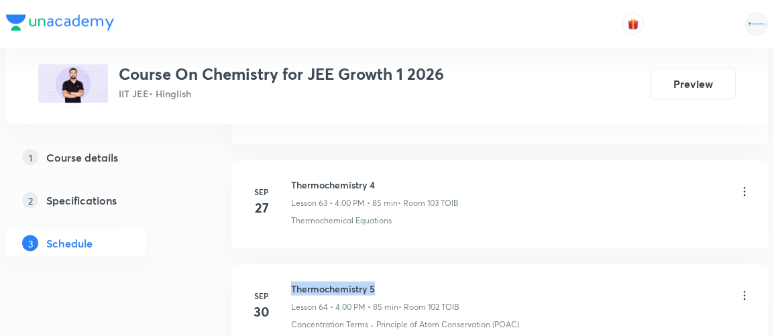
drag, startPoint x: 290, startPoint y: 248, endPoint x: 381, endPoint y: 244, distance: 91.4
click at [381, 282] on div "[DATE] Thermochemistry 5 Lesson 64 • 4:00 PM • 85 min • Room 102 TOIB Concentra…" at bounding box center [499, 306] width 503 height 49
copy h6 "Thermochemistry 5"
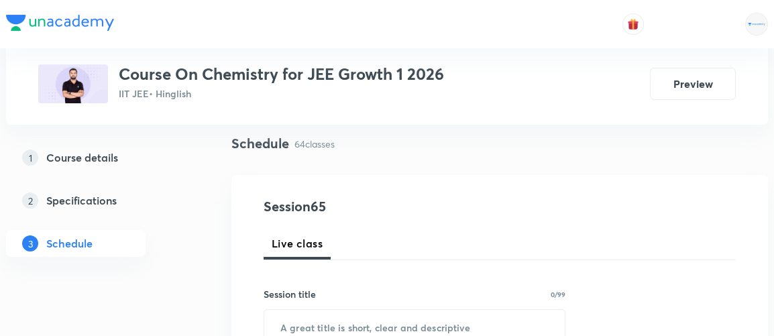
scroll to position [144, 0]
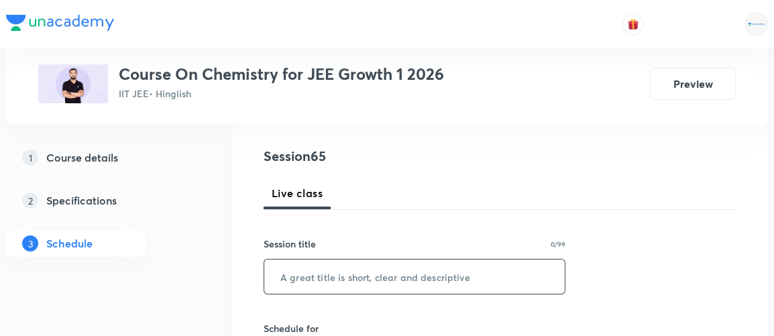
click at [285, 272] on input "text" at bounding box center [414, 277] width 301 height 34
paste input "Thermochemistry 5"
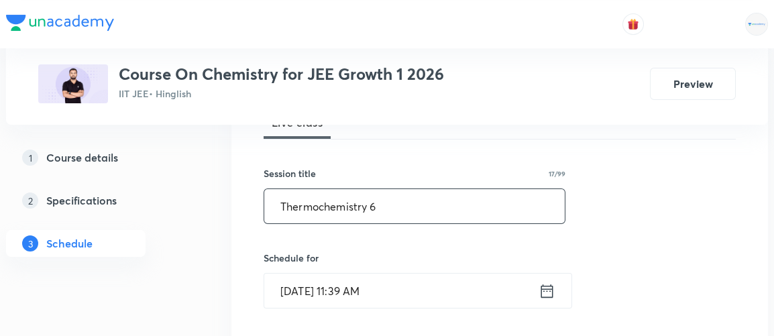
scroll to position [225, 0]
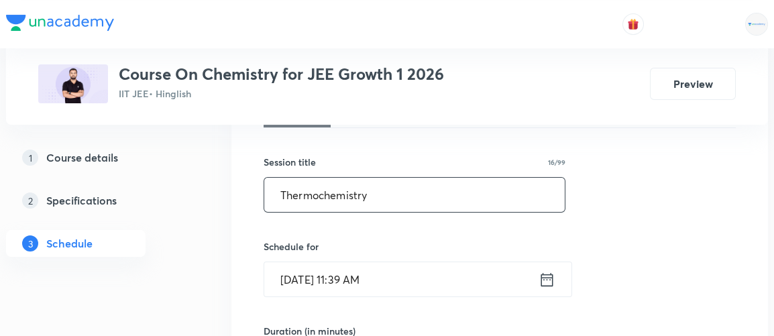
type input "Thermochemistry"
click at [546, 276] on icon at bounding box center [548, 278] width 12 height 13
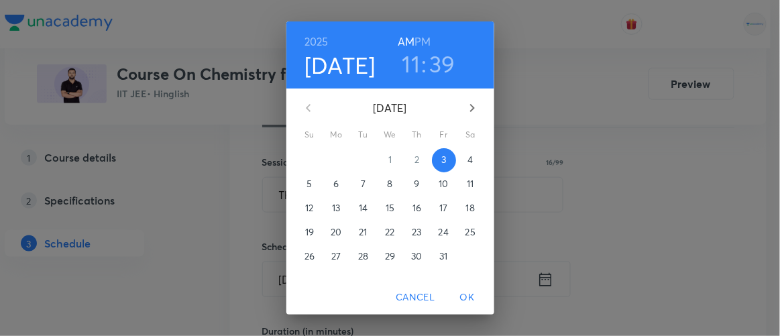
click at [468, 162] on p "4" at bounding box center [470, 159] width 5 height 13
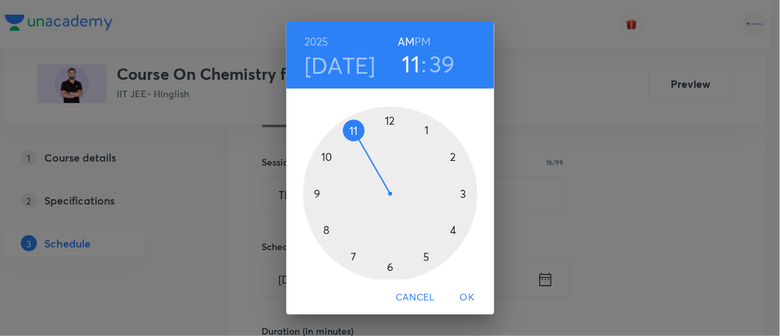
click at [447, 231] on div at bounding box center [390, 194] width 174 height 174
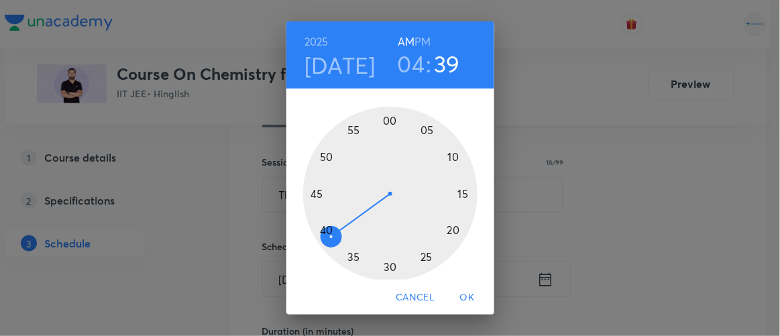
click at [386, 119] on div at bounding box center [390, 194] width 174 height 174
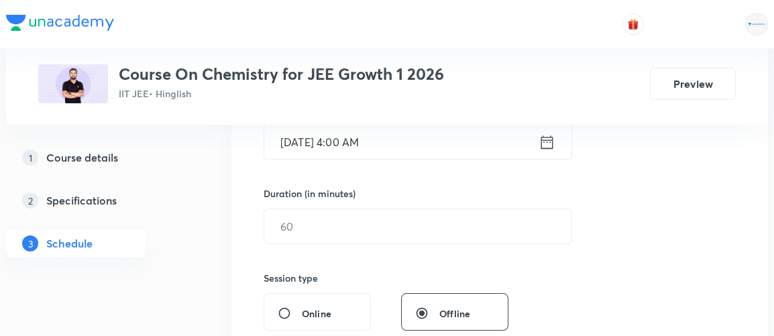
scroll to position [366, 0]
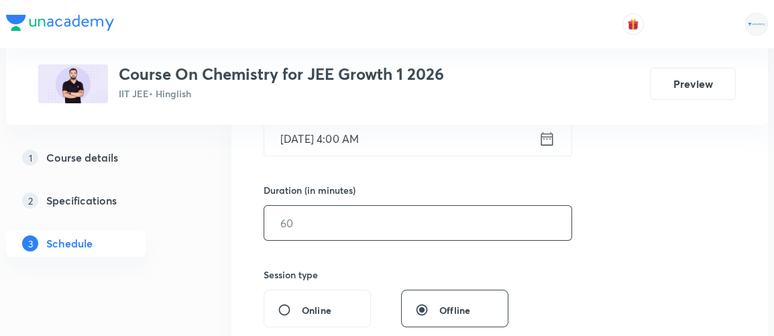
click at [294, 227] on input "text" at bounding box center [417, 223] width 307 height 34
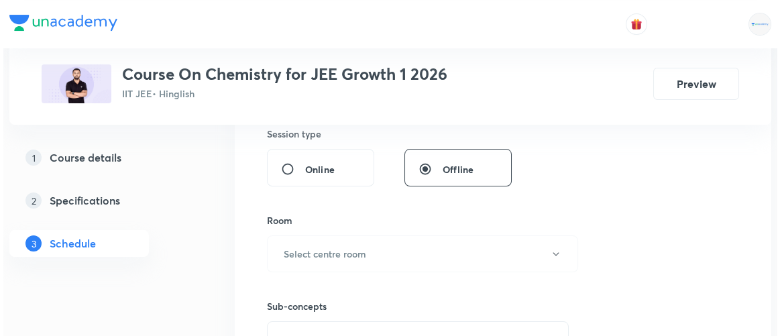
scroll to position [508, 0]
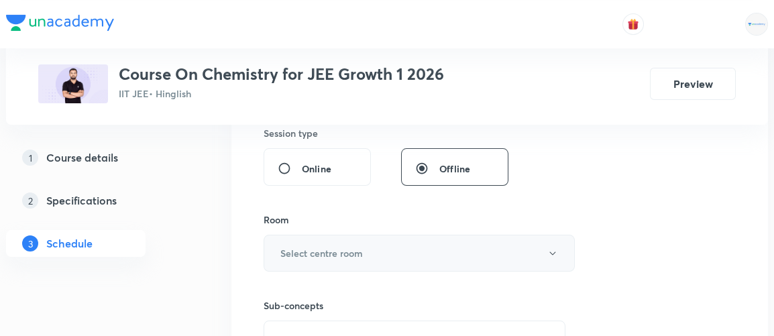
type input "85"
click at [305, 252] on h6 "Select centre room" at bounding box center [321, 253] width 83 height 14
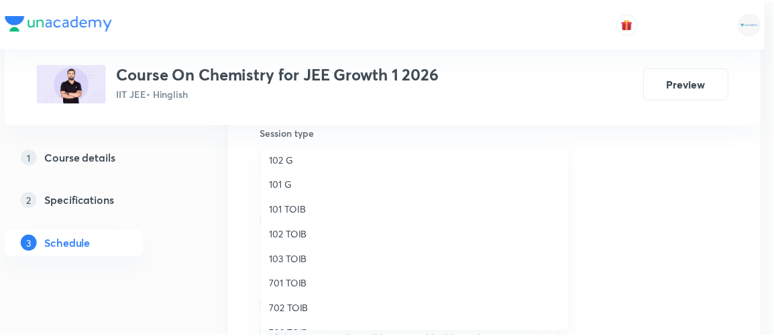
scroll to position [6, 0]
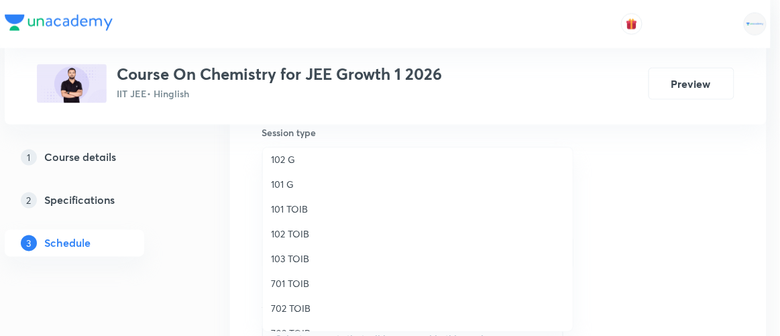
click at [293, 236] on span "102 TOIB" at bounding box center [418, 234] width 294 height 14
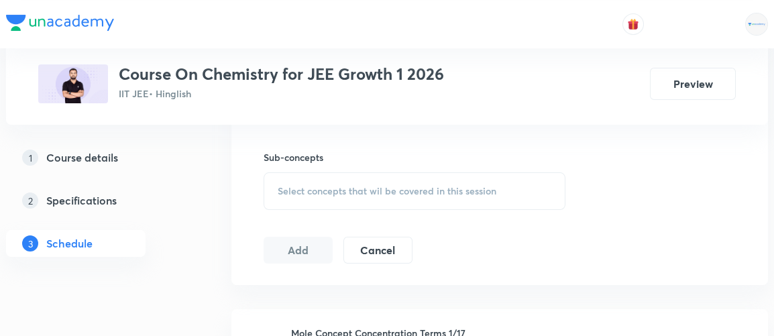
scroll to position [660, 0]
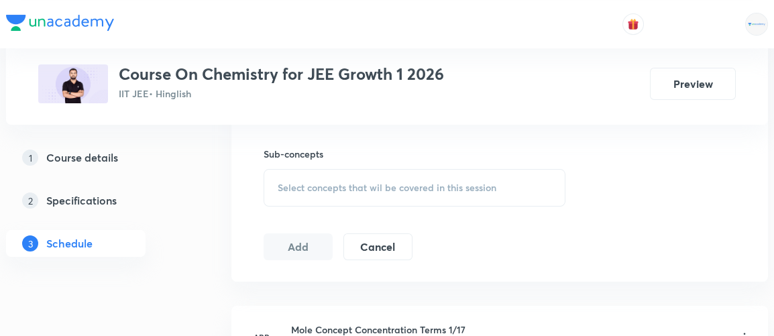
click at [363, 185] on span "Select concepts that wil be covered in this session" at bounding box center [387, 188] width 219 height 11
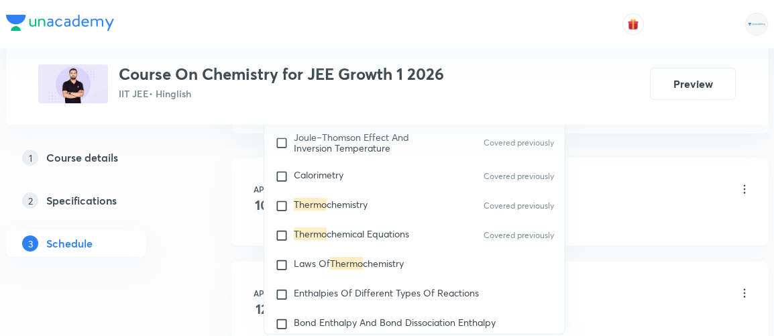
scroll to position [2572, 0]
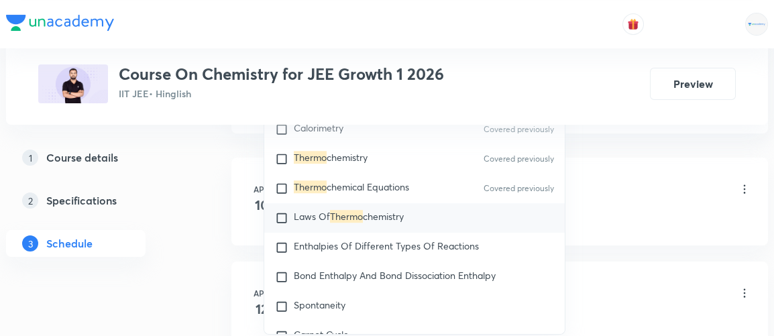
type input "thermo"
click at [319, 211] on span "Laws Of" at bounding box center [312, 216] width 36 height 13
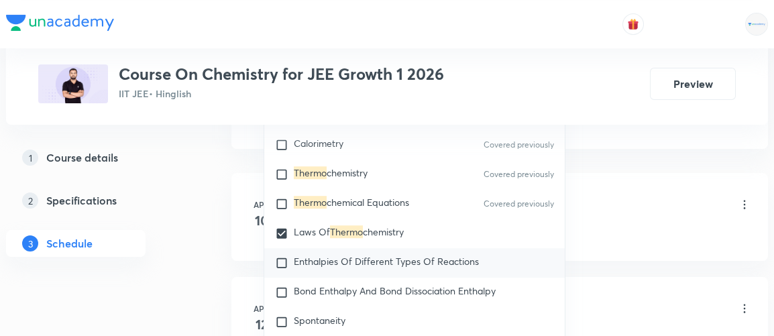
click at [296, 259] on span "Enthalpies Of Different Types Of Reactions" at bounding box center [386, 261] width 185 height 13
checkbox input "true"
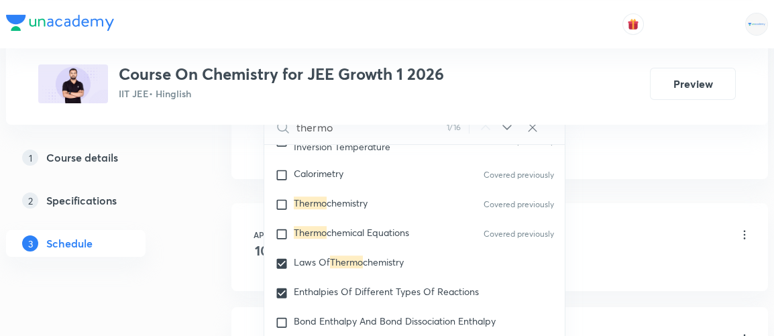
click at [183, 252] on div "1 Course details 2 Specifications 3 Schedule" at bounding box center [97, 208] width 183 height 129
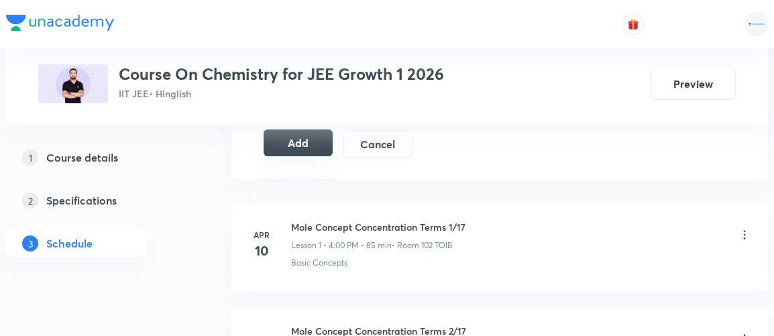
click at [307, 134] on button "Add" at bounding box center [298, 143] width 69 height 27
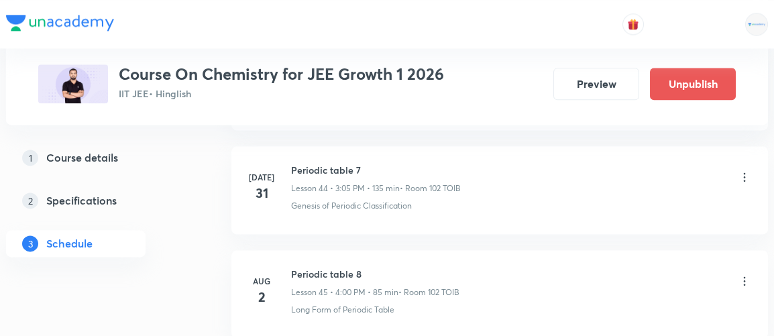
scroll to position [6853, 0]
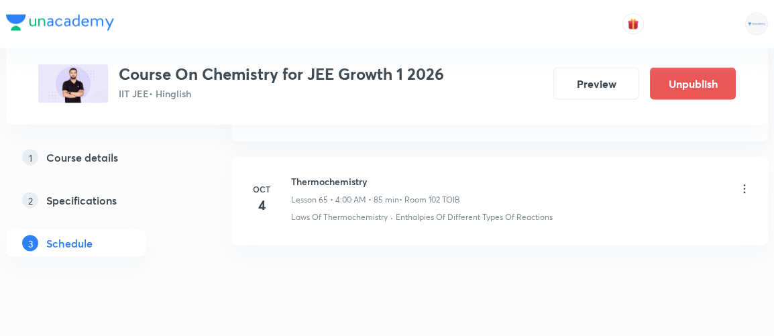
click at [743, 183] on icon at bounding box center [744, 189] width 13 height 13
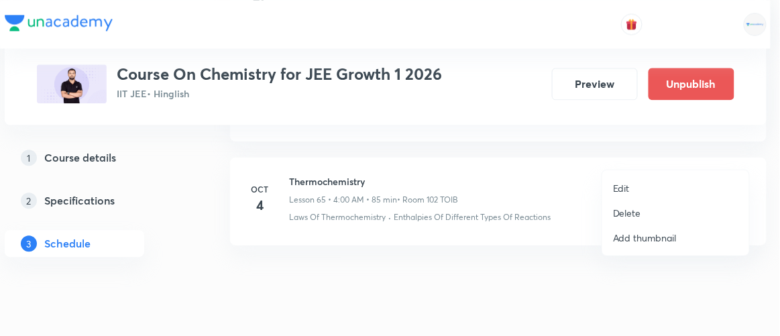
click at [625, 189] on p "Edit" at bounding box center [621, 188] width 17 height 14
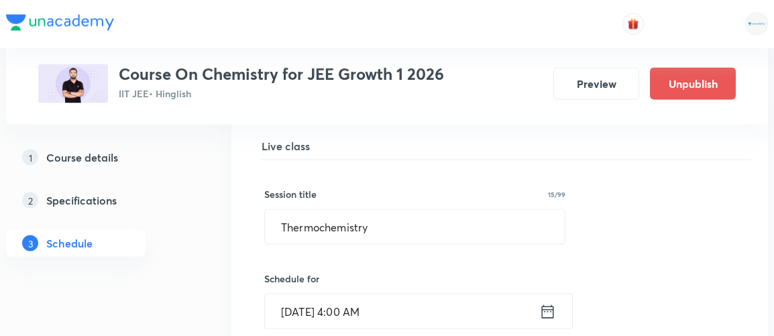
click at [547, 303] on icon at bounding box center [548, 312] width 17 height 19
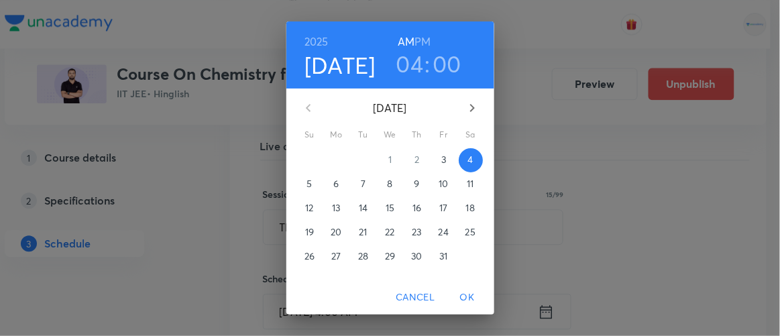
click at [415, 42] on h6 "PM" at bounding box center [423, 41] width 16 height 19
click at [472, 297] on span "OK" at bounding box center [468, 297] width 32 height 17
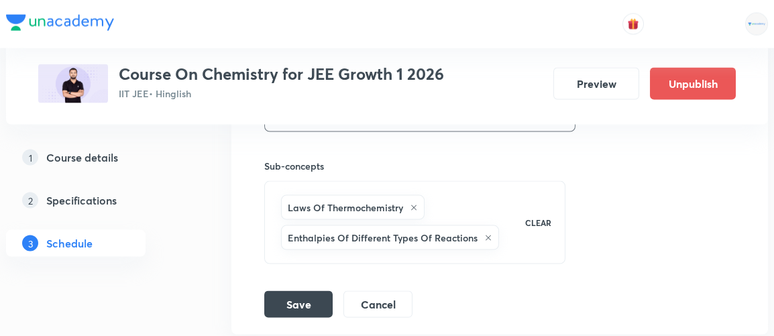
scroll to position [7311, 0]
click at [303, 289] on button "Save" at bounding box center [298, 302] width 68 height 27
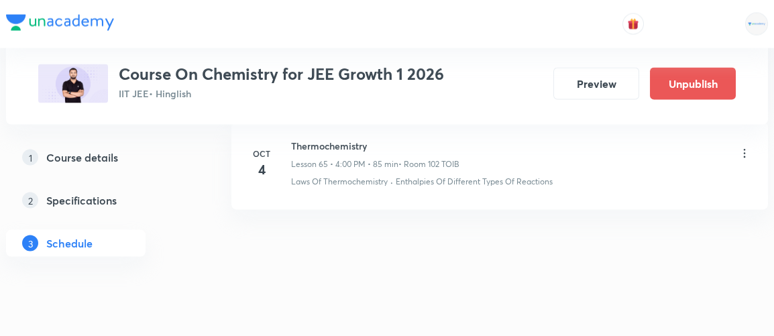
scroll to position [6853, 0]
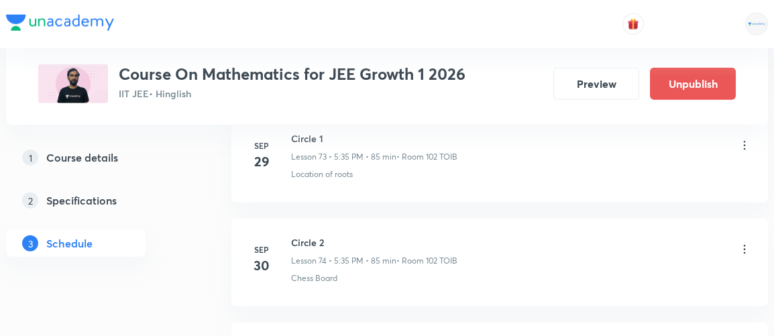
scroll to position [8440, 0]
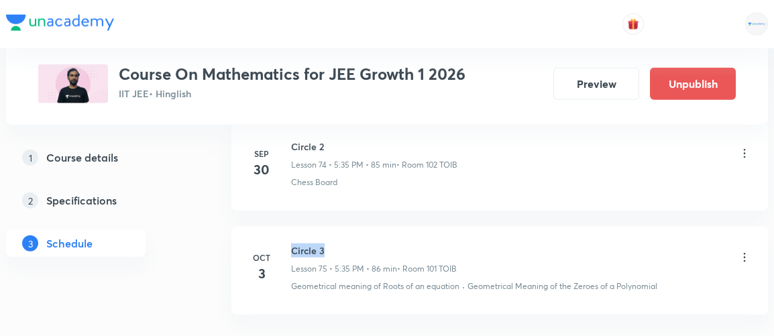
drag, startPoint x: 290, startPoint y: 207, endPoint x: 327, endPoint y: 207, distance: 36.9
click at [327, 244] on div "[DATE] Circle 3 Lesson 75 • 5:35 PM • 86 min • Room 101 TOIB Geometrical meanin…" at bounding box center [499, 268] width 503 height 49
copy h6 "Circle 3"
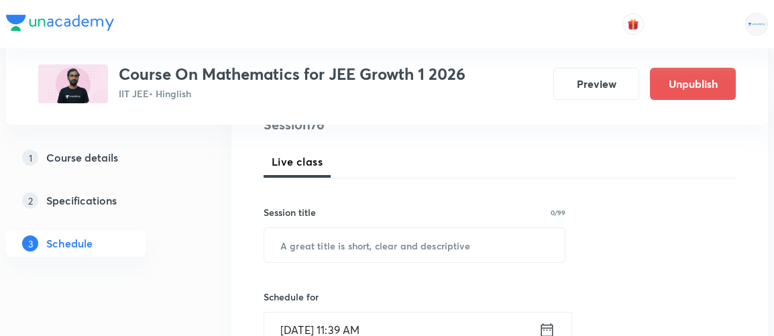
scroll to position [176, 0]
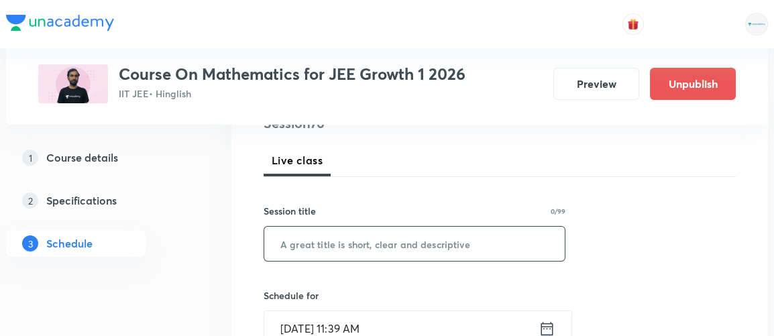
click at [403, 252] on input "text" at bounding box center [414, 244] width 301 height 34
paste input "Circle 3"
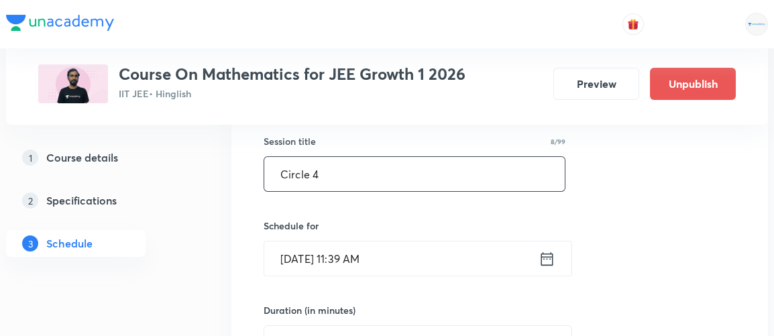
scroll to position [248, 0]
type input "Circle 4"
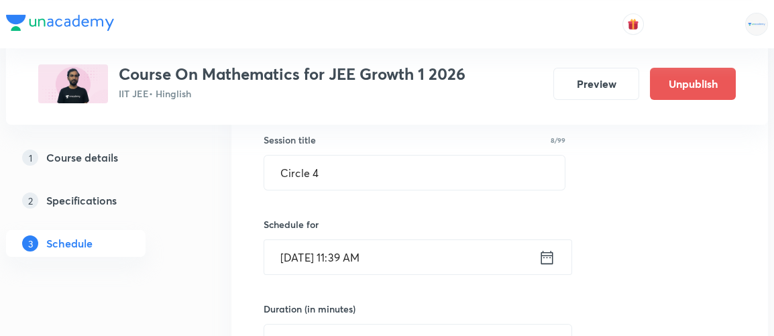
click at [550, 258] on icon at bounding box center [547, 257] width 17 height 19
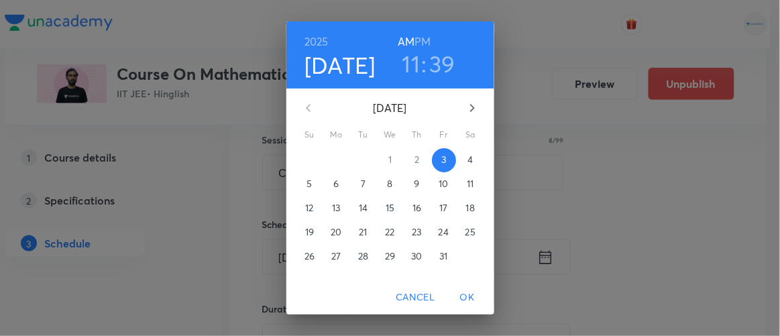
click at [468, 162] on p "4" at bounding box center [470, 159] width 5 height 13
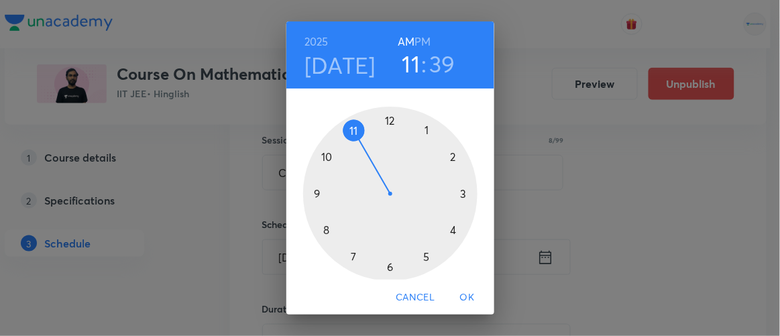
click at [415, 42] on h6 "PM" at bounding box center [423, 41] width 16 height 19
click at [424, 256] on div at bounding box center [390, 194] width 174 height 174
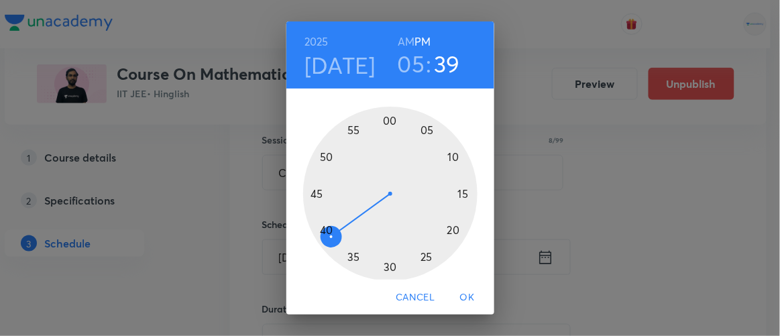
click at [350, 257] on div at bounding box center [390, 194] width 174 height 174
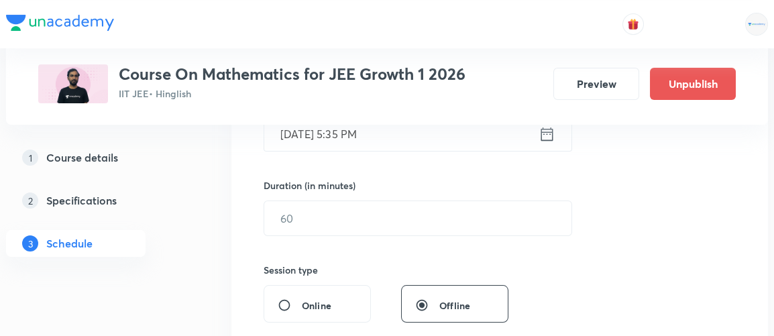
scroll to position [372, 0]
click at [310, 213] on input "text" at bounding box center [417, 218] width 307 height 34
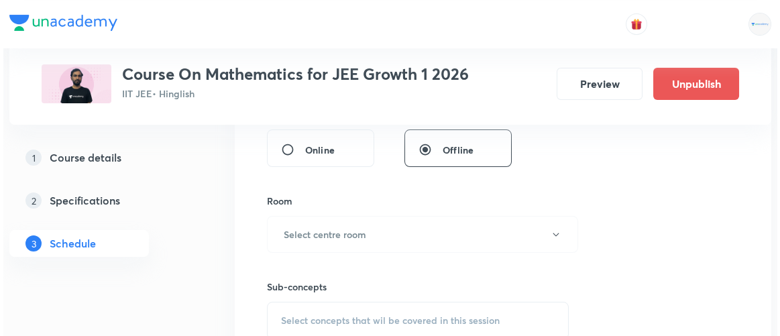
scroll to position [532, 0]
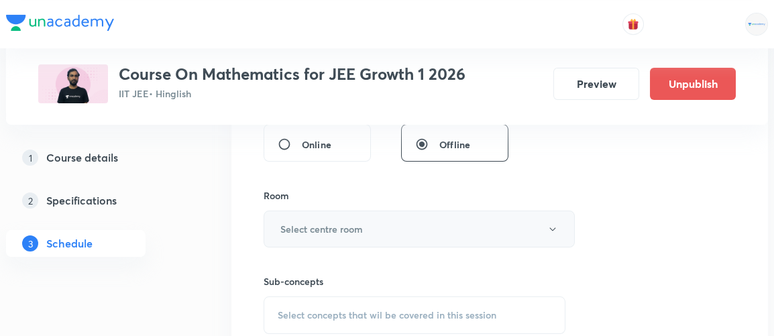
type input "90"
click at [305, 222] on h6 "Select centre room" at bounding box center [321, 229] width 83 height 14
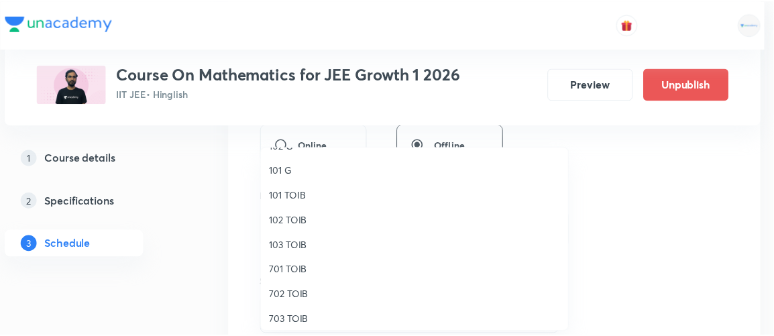
scroll to position [18, 0]
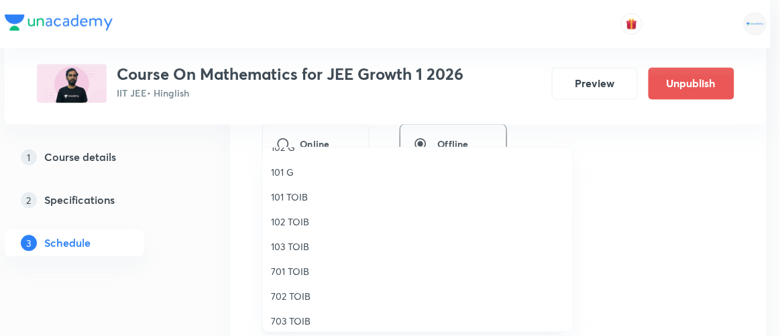
click at [292, 223] on span "102 TOIB" at bounding box center [418, 222] width 294 height 14
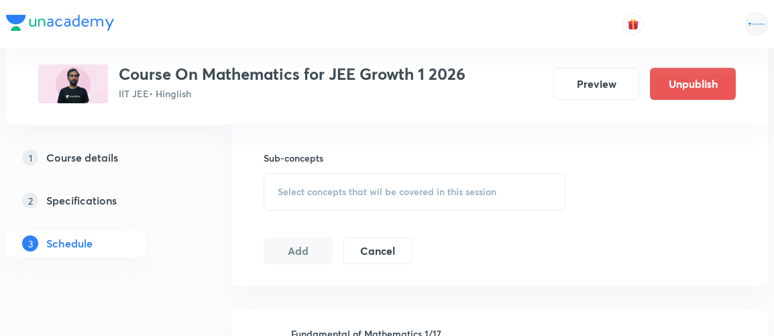
scroll to position [661, 0]
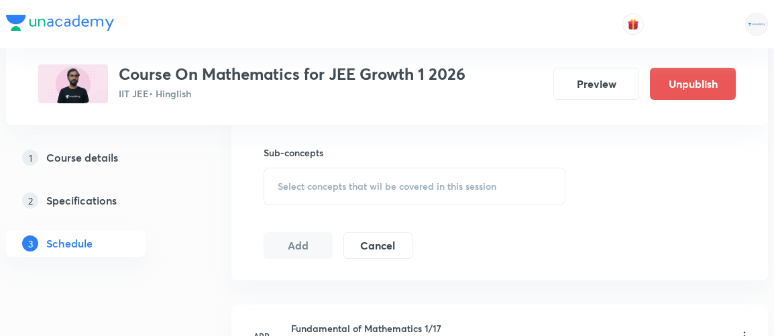
click at [420, 186] on span "Select concepts that wil be covered in this session" at bounding box center [387, 186] width 219 height 11
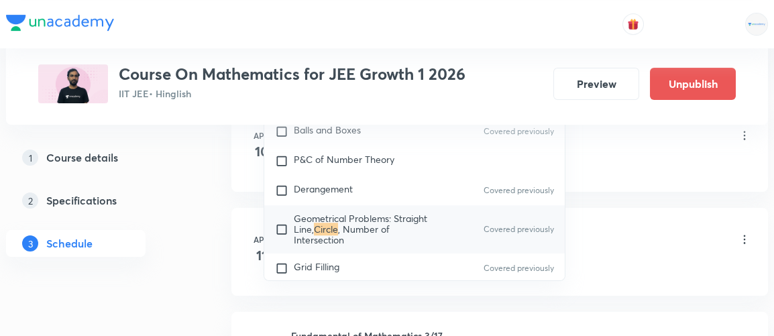
scroll to position [874, 0]
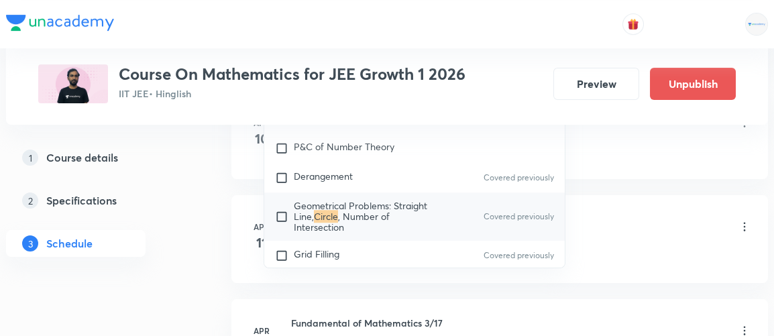
type input "circle"
click at [285, 211] on input "checkbox" at bounding box center [284, 217] width 19 height 32
checkbox input "true"
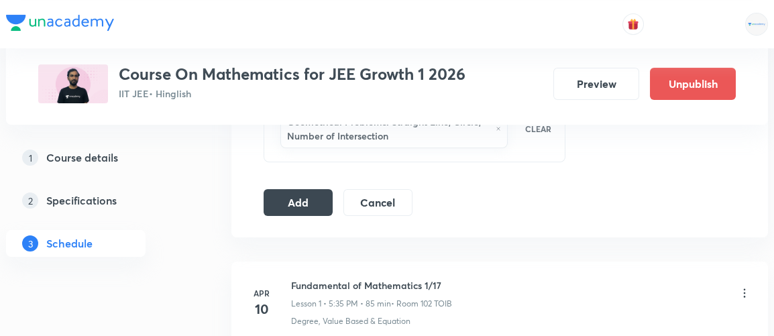
scroll to position [733, 0]
click at [309, 193] on button "Add" at bounding box center [298, 202] width 69 height 27
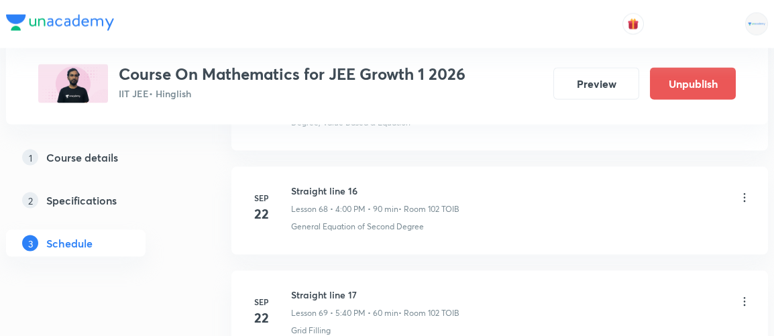
scroll to position [7990, 0]
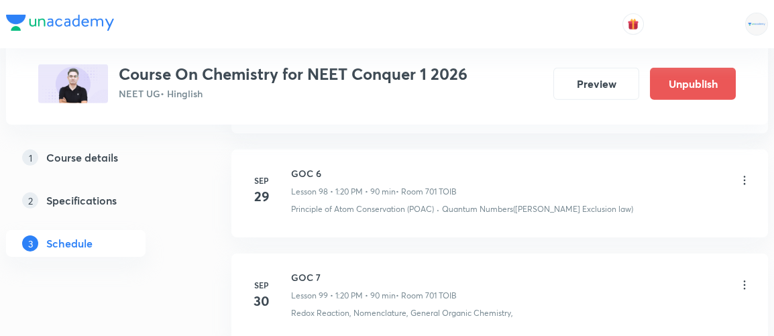
scroll to position [11117, 0]
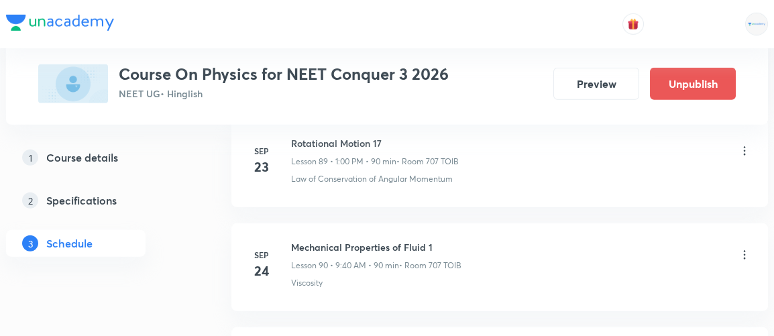
scroll to position [10588, 0]
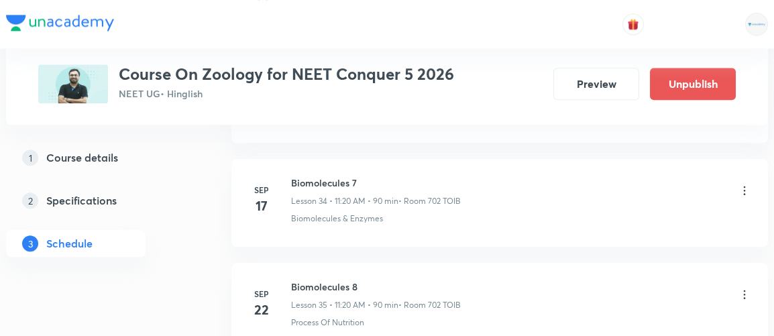
scroll to position [4878, 0]
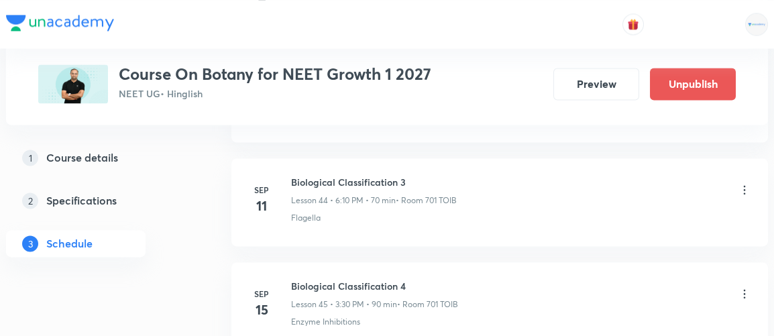
scroll to position [5707, 0]
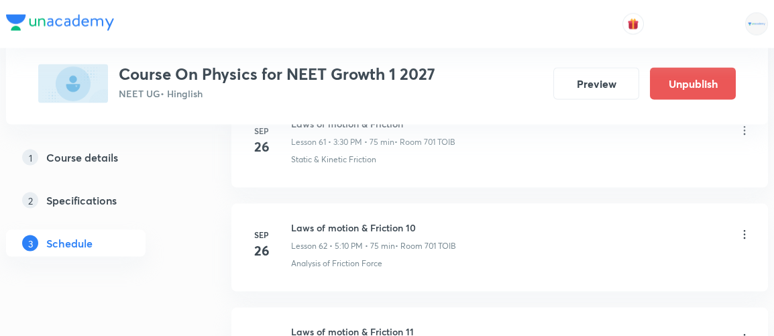
scroll to position [7676, 0]
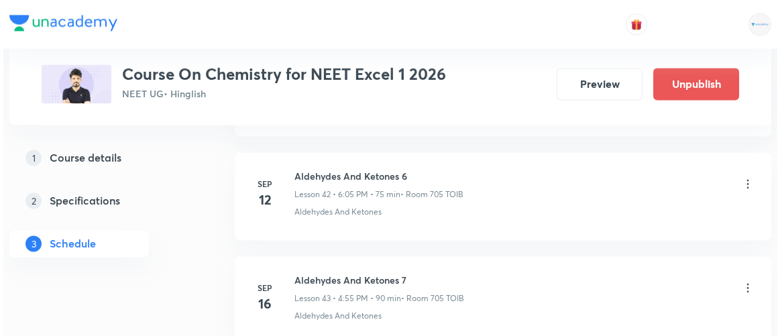
scroll to position [5951, 0]
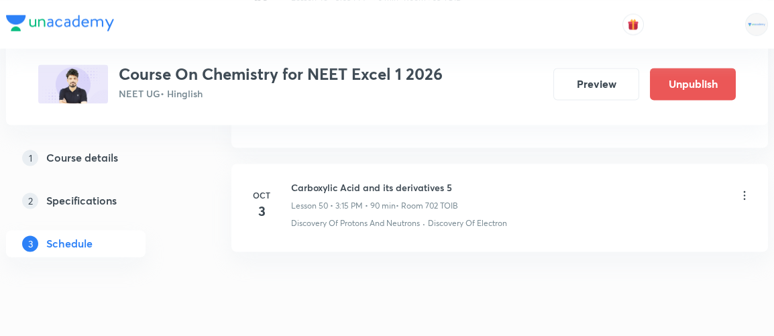
click at [742, 189] on icon at bounding box center [744, 195] width 13 height 13
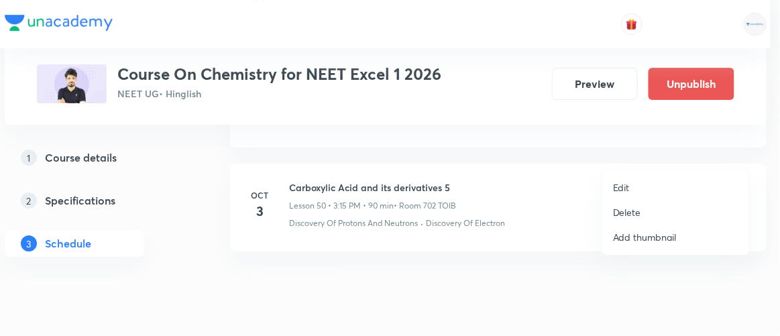
click at [622, 188] on p "Edit" at bounding box center [621, 188] width 17 height 14
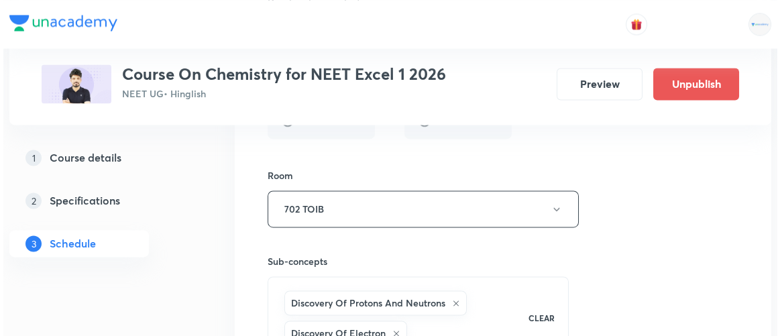
scroll to position [5701, 0]
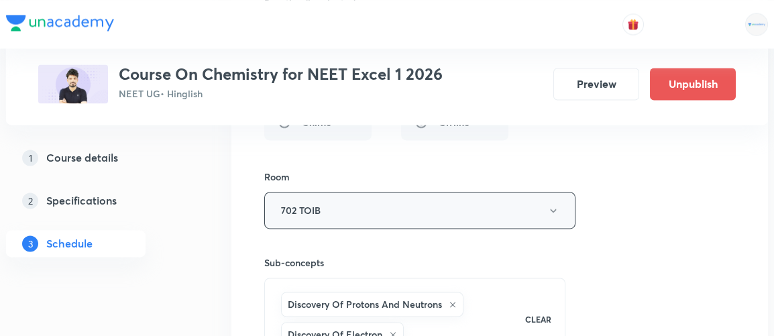
click at [360, 192] on button "702 TOIB" at bounding box center [419, 210] width 311 height 37
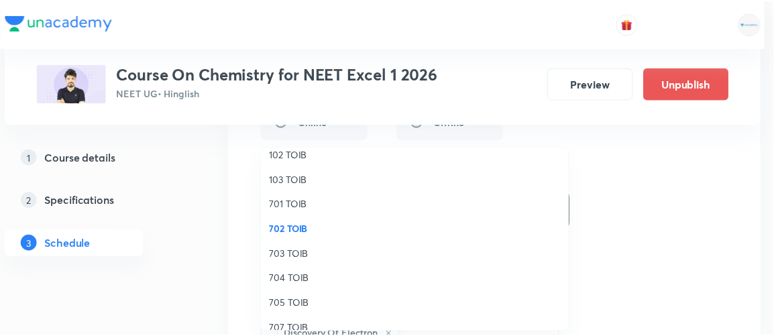
scroll to position [86, 0]
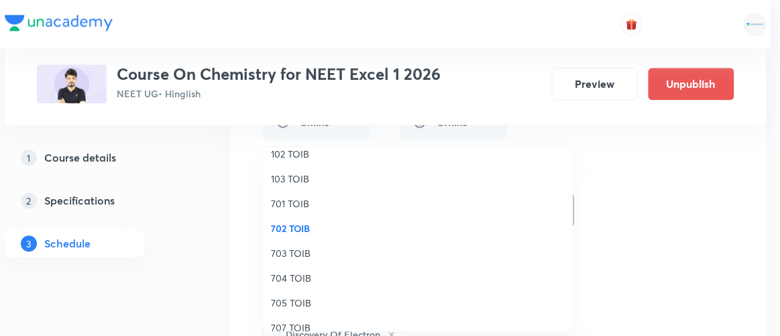
click at [292, 302] on span "705 TOIB" at bounding box center [418, 303] width 294 height 14
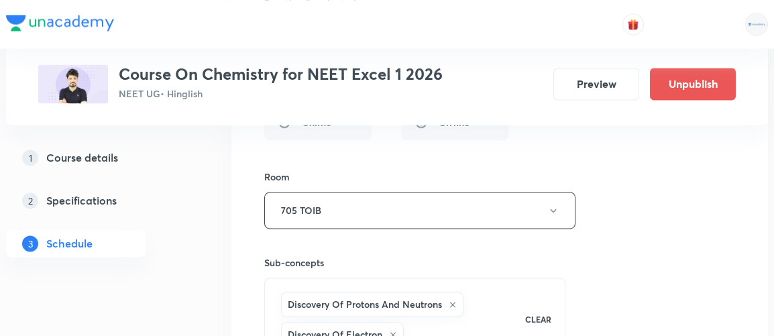
click at [187, 236] on div "1 Course details 2 Specifications 3 Schedule" at bounding box center [97, 208] width 183 height 129
click at [731, 212] on div "Session title 37/99 Carboxylic Acid and its derivatives 5 ​ Schedule for [DATE]…" at bounding box center [499, 107] width 471 height 615
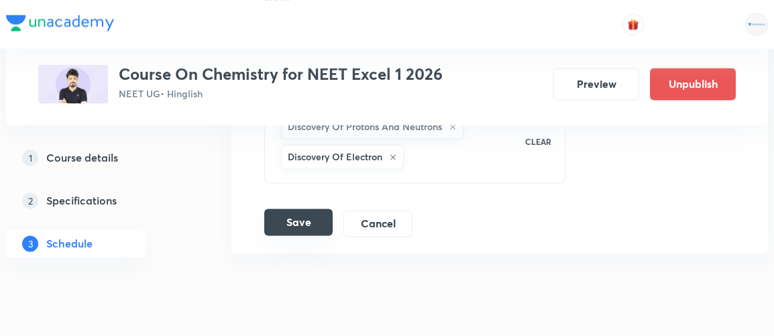
click at [309, 209] on button "Save" at bounding box center [298, 222] width 68 height 27
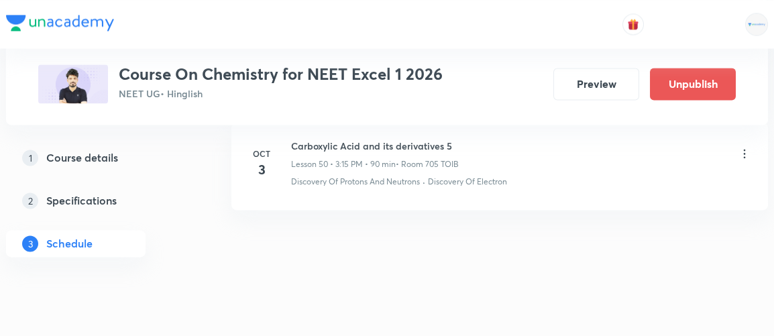
scroll to position [5337, 0]
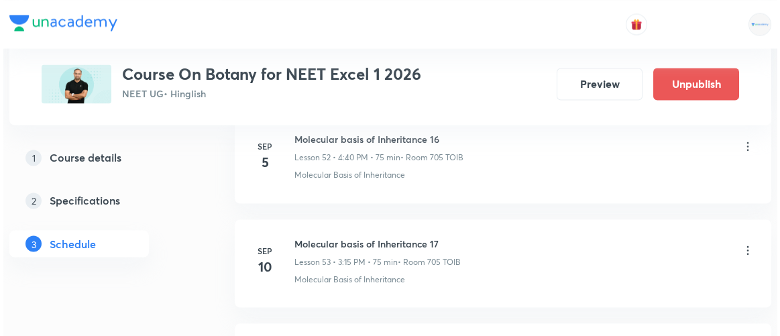
scroll to position [7157, 0]
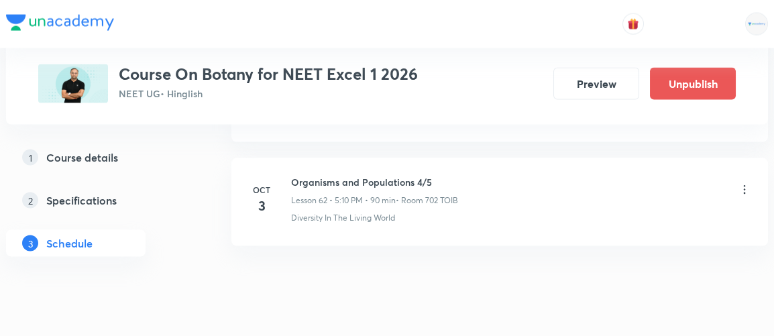
click at [745, 186] on icon at bounding box center [745, 190] width 2 height 9
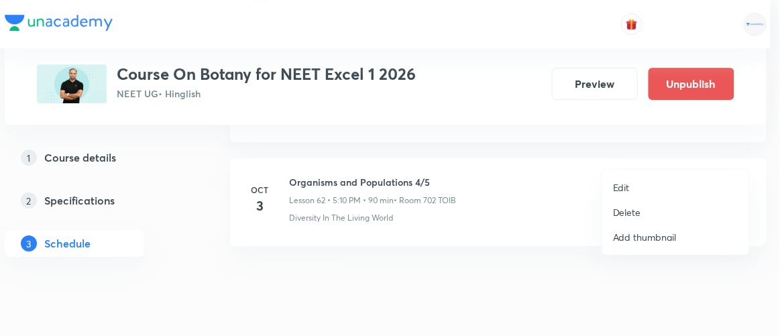
click at [619, 192] on p "Edit" at bounding box center [621, 188] width 17 height 14
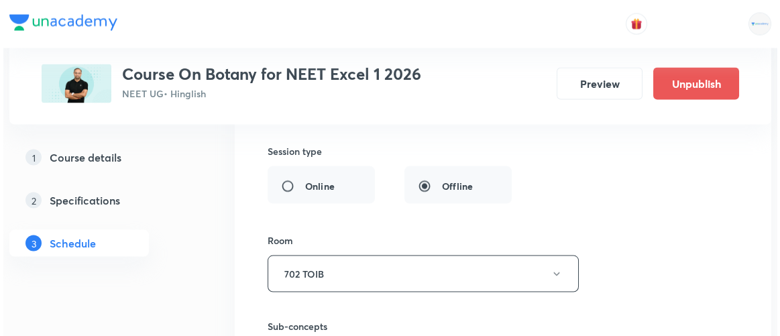
scroll to position [6837, 0]
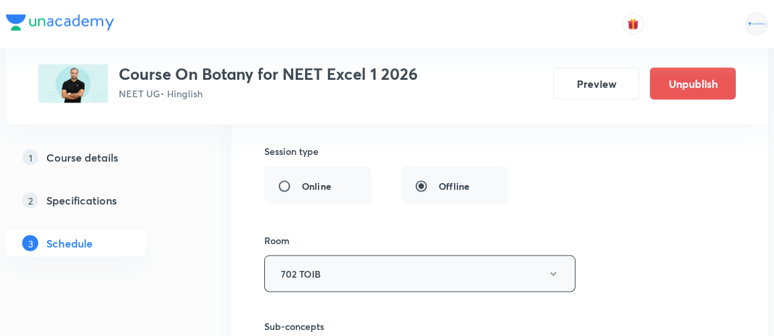
click at [346, 256] on button "702 TOIB" at bounding box center [419, 274] width 311 height 37
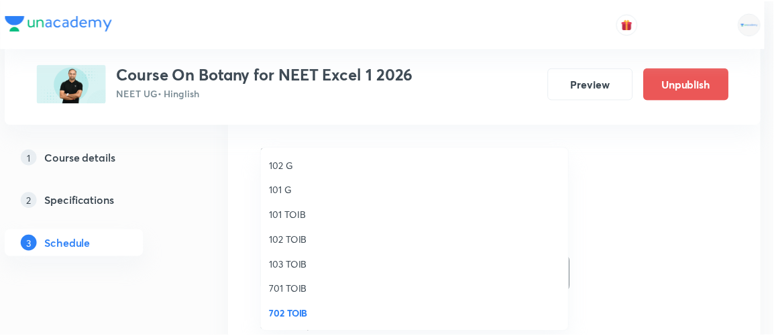
scroll to position [123, 0]
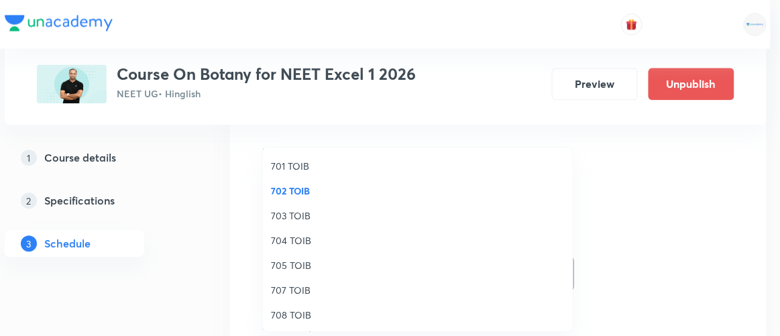
click at [281, 268] on span "705 TOIB" at bounding box center [418, 265] width 294 height 14
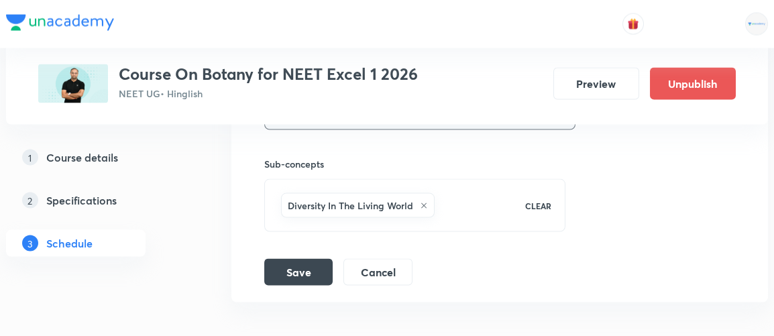
scroll to position [7001, 0]
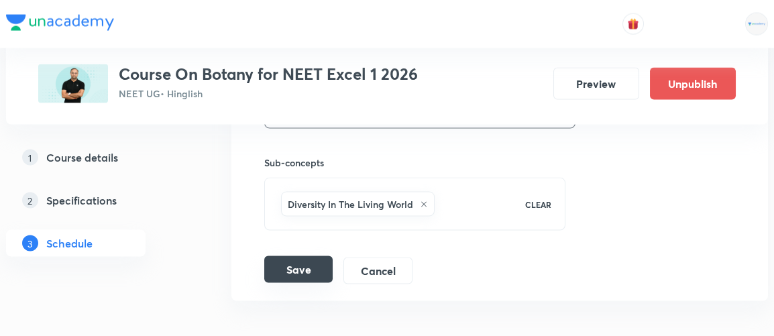
click at [302, 256] on button "Save" at bounding box center [298, 269] width 68 height 27
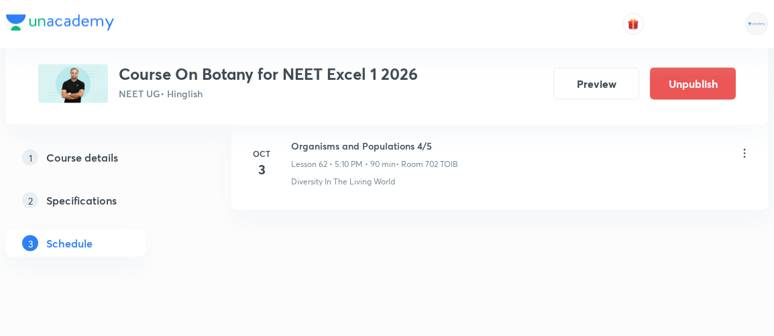
scroll to position [6542, 0]
